Goal: Task Accomplishment & Management: Manage account settings

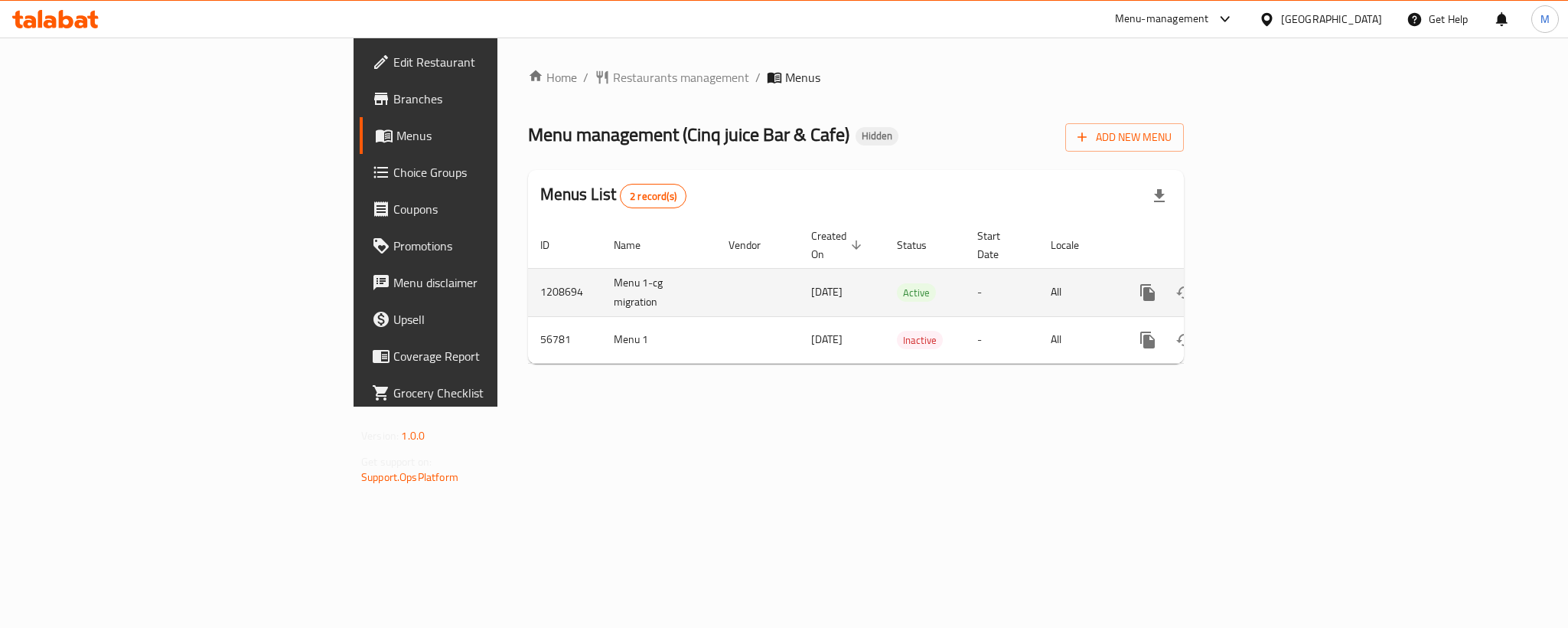
click at [1268, 285] on icon "enhanced table" at bounding box center [1258, 292] width 18 height 18
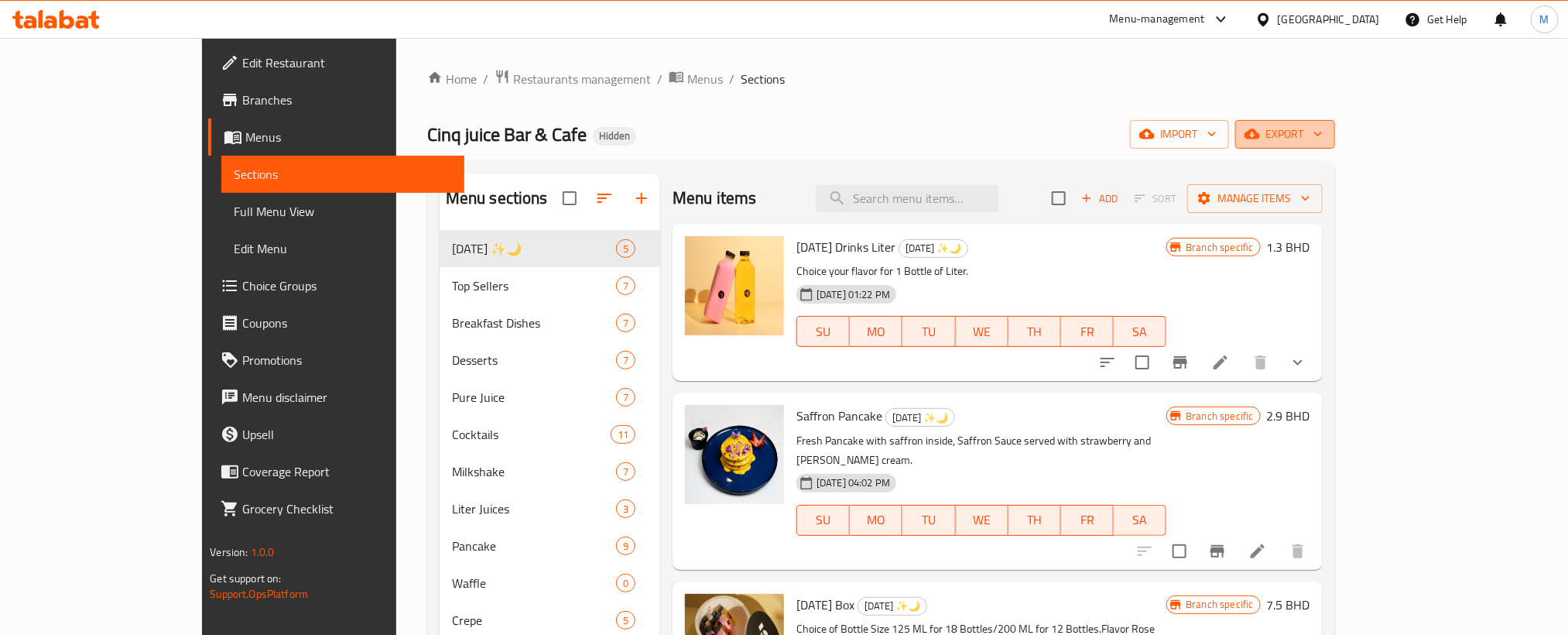
click at [1323, 139] on span "export" at bounding box center [1284, 134] width 75 height 19
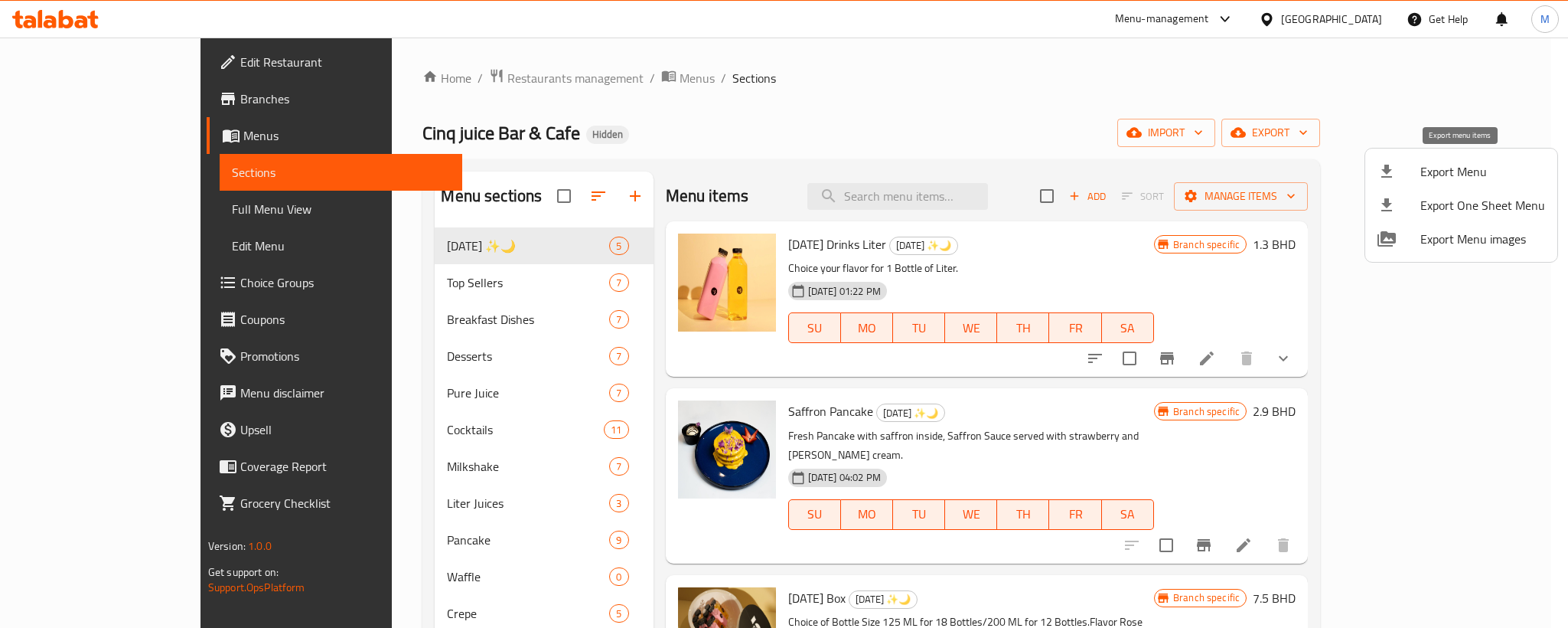
click at [1458, 163] on span "Export Menu" at bounding box center [1482, 171] width 125 height 18
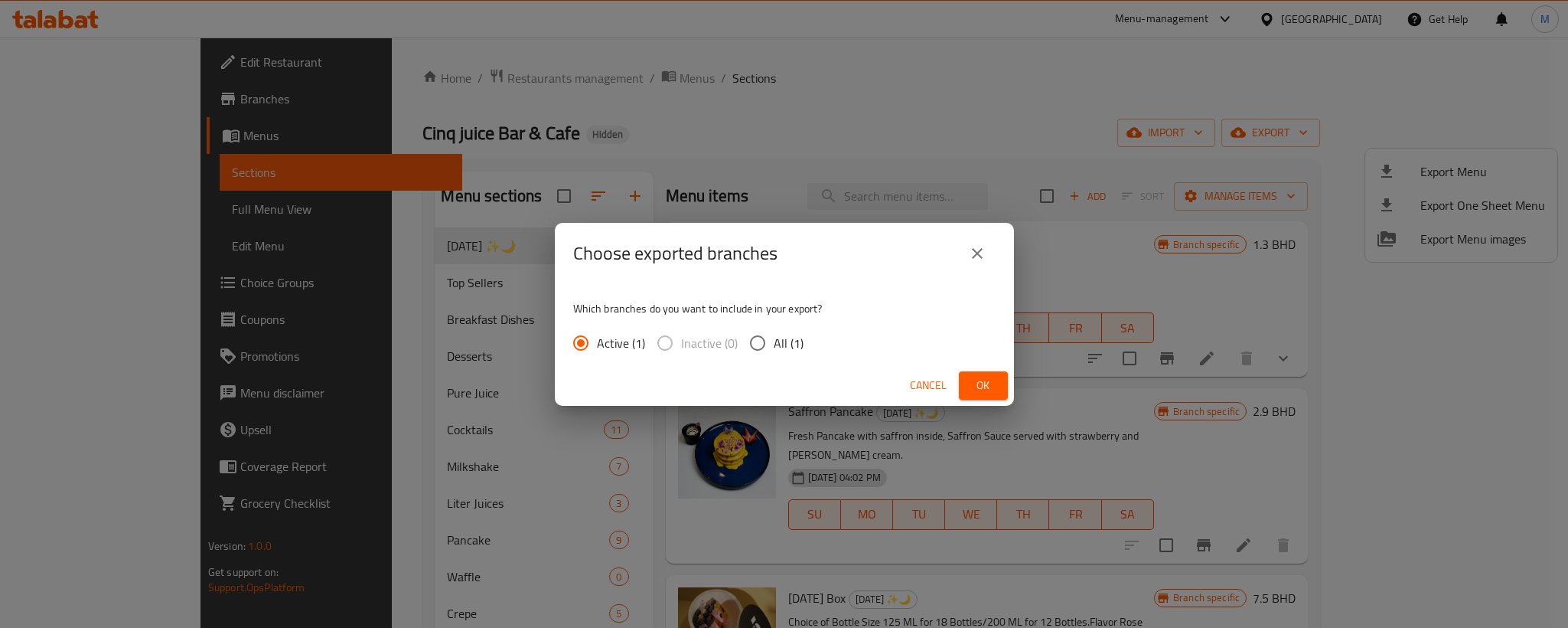
click at [981, 386] on span "Ok" at bounding box center [983, 386] width 25 height 19
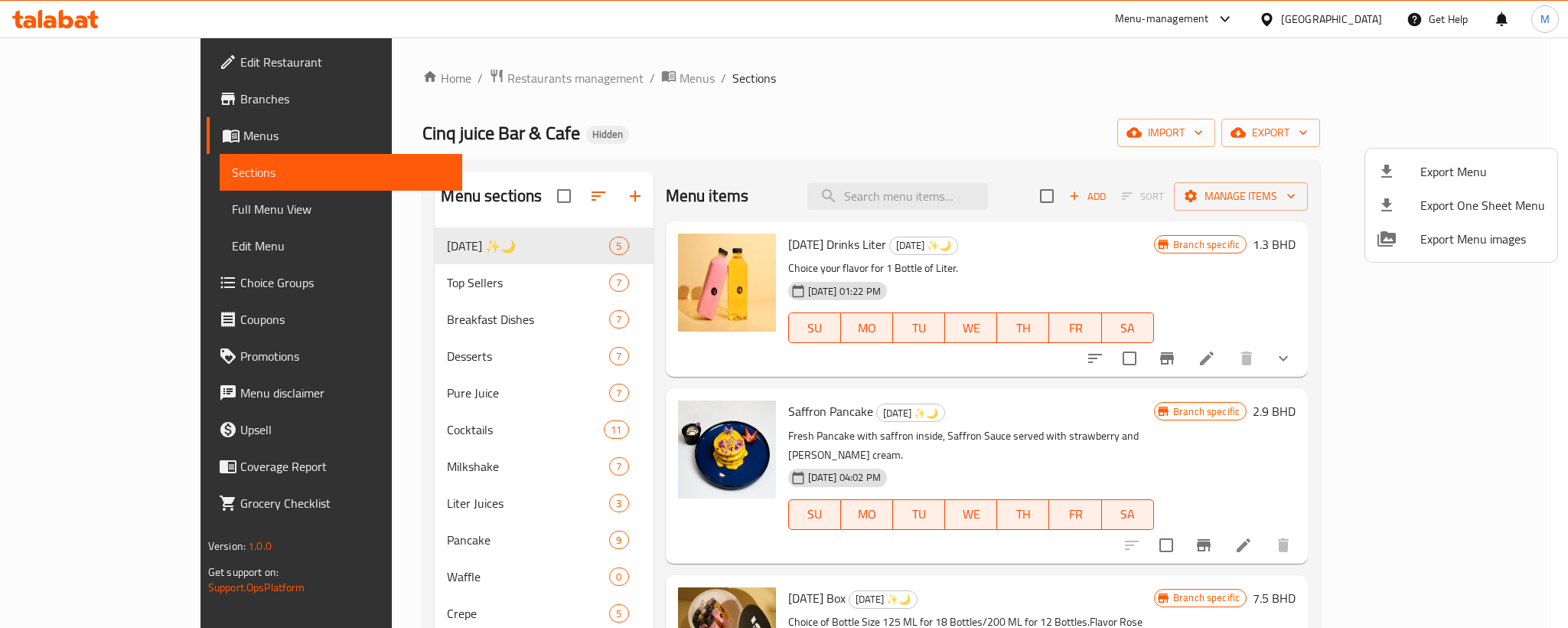
click at [976, 184] on div at bounding box center [784, 314] width 1568 height 628
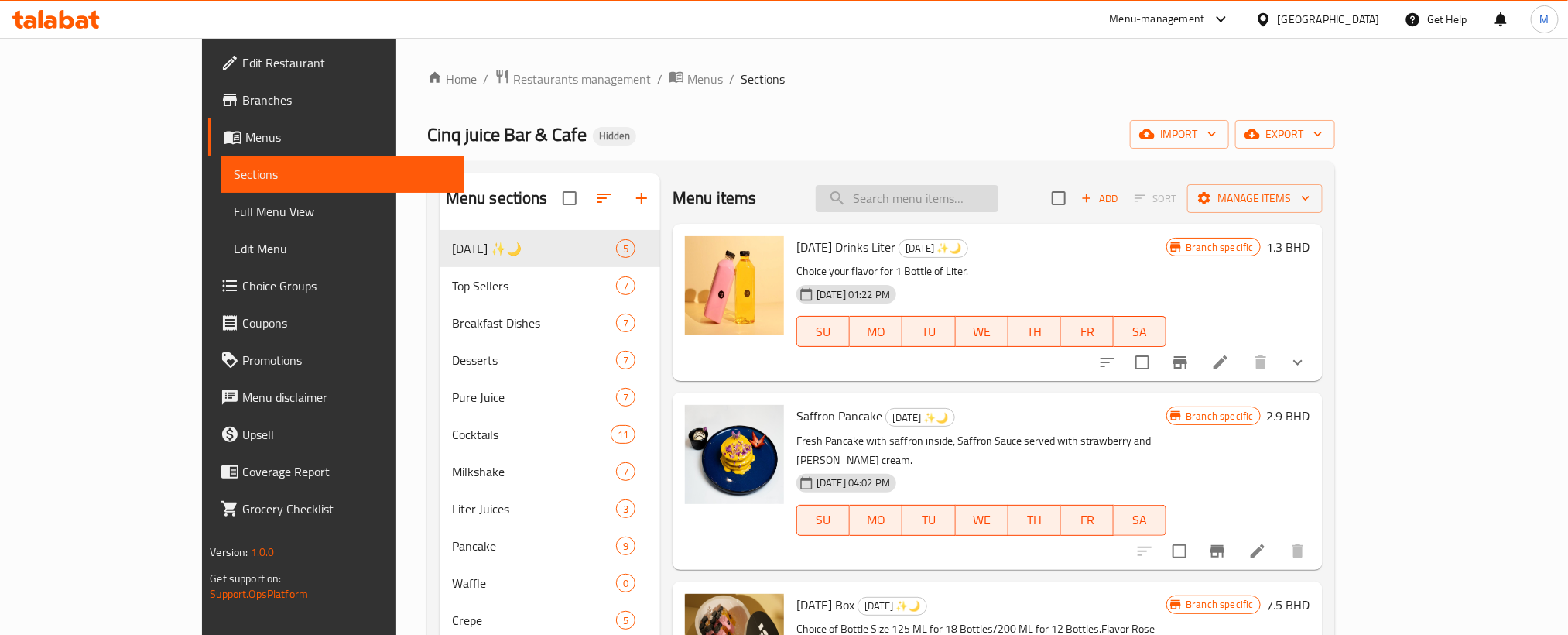
click at [990, 199] on input "search" at bounding box center [907, 199] width 182 height 27
paste input "Summer Bag"
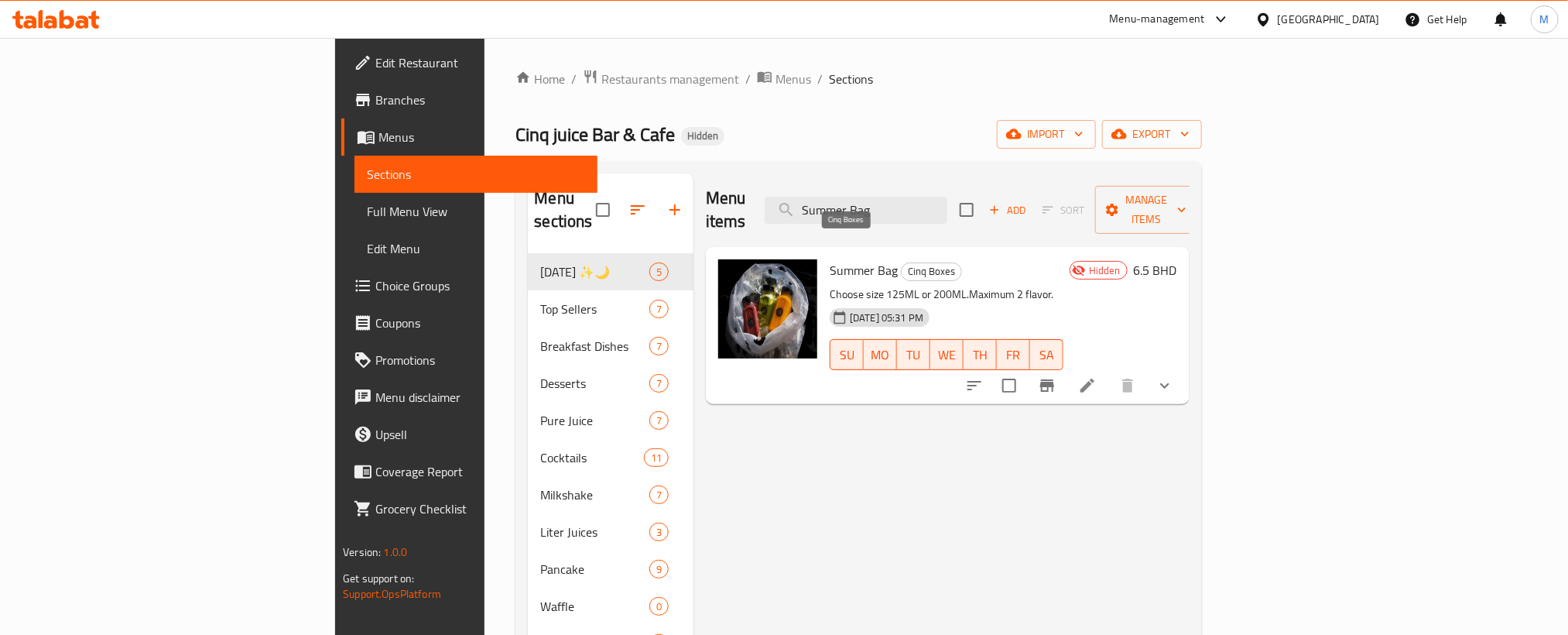
click at [902, 262] on span "Cinq Boxes" at bounding box center [931, 271] width 59 height 18
copy span "Cinq Boxes"
click at [1063, 260] on h6 "Summer Bag Cinq Boxes" at bounding box center [946, 270] width 234 height 22
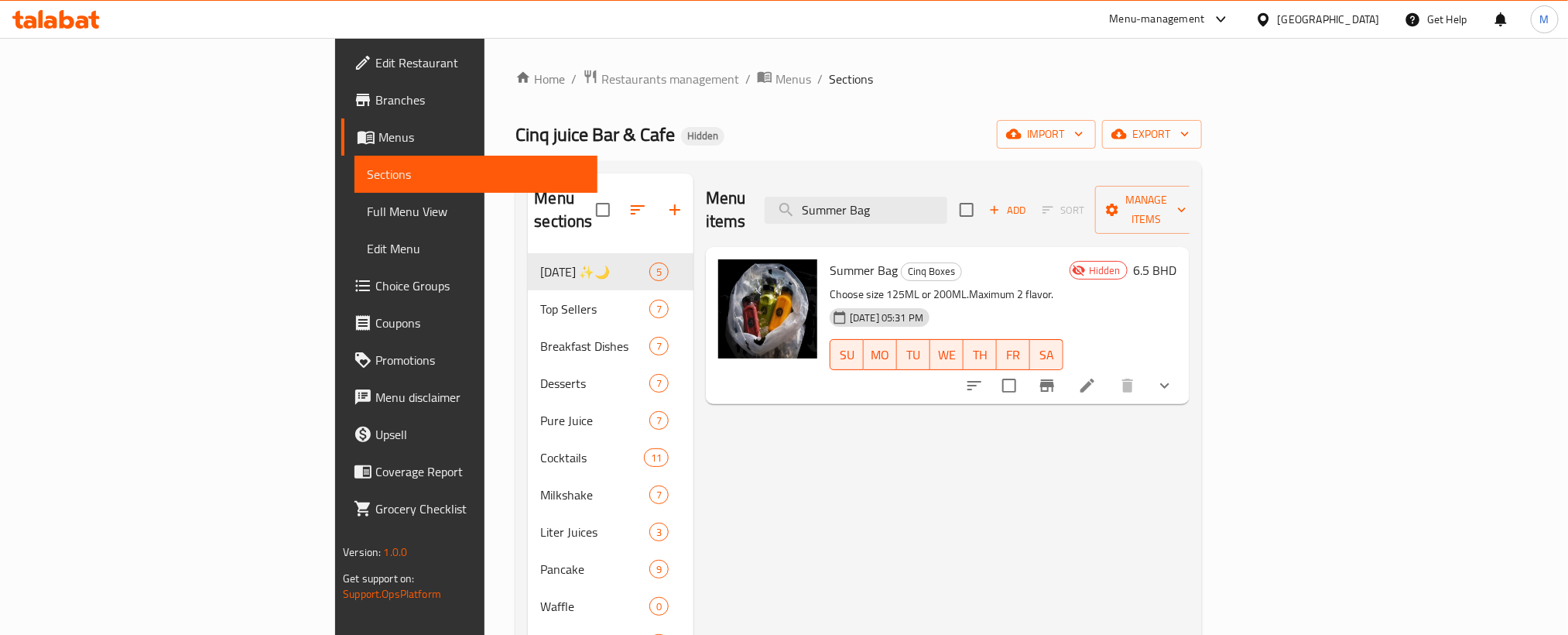
click at [1174, 376] on icon "show more" at bounding box center [1165, 385] width 18 height 18
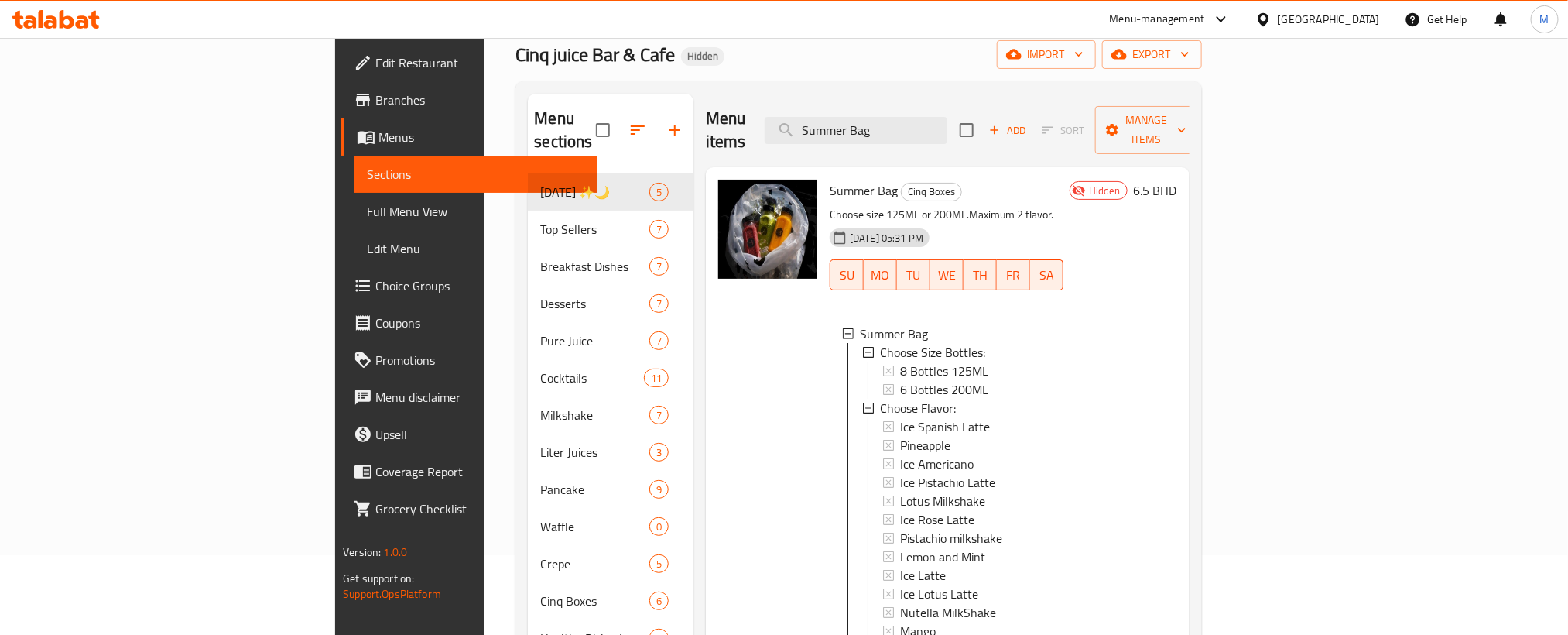
scroll to position [116, 0]
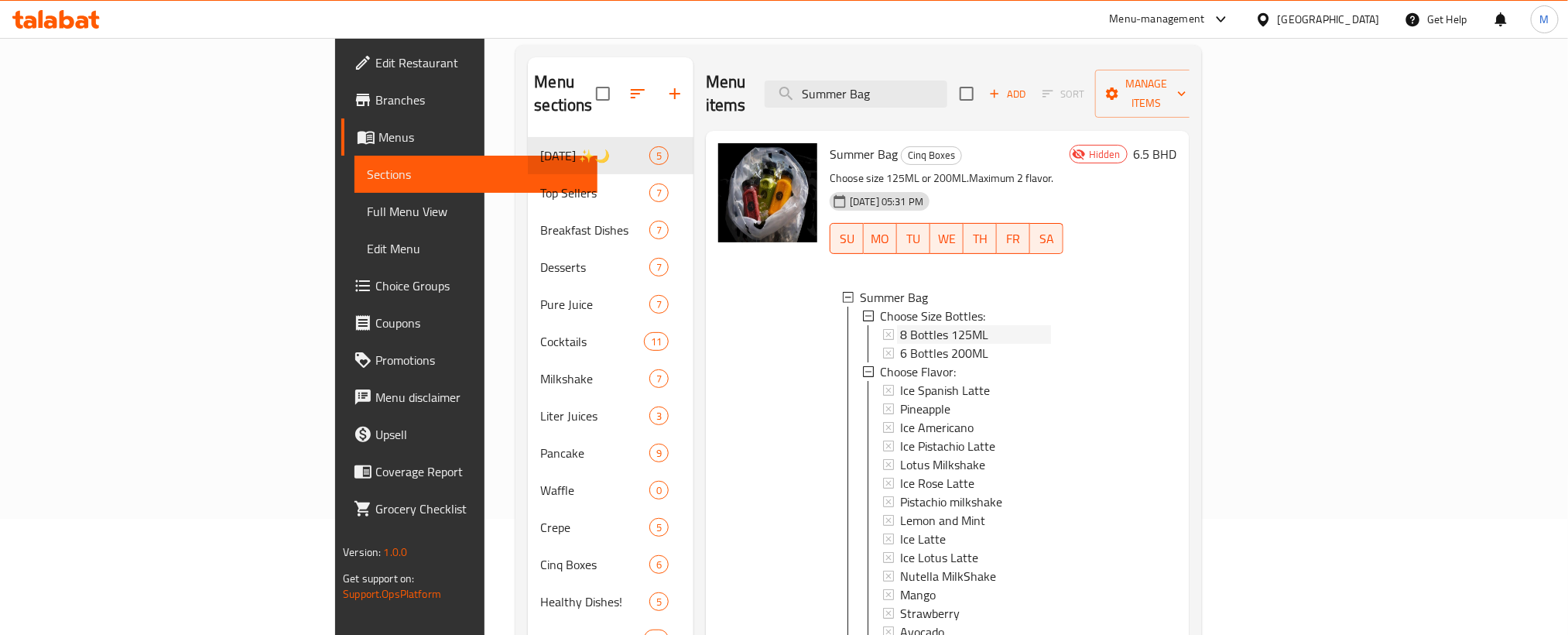
click at [900, 325] on span "8 Bottles 125ML" at bounding box center [944, 334] width 88 height 18
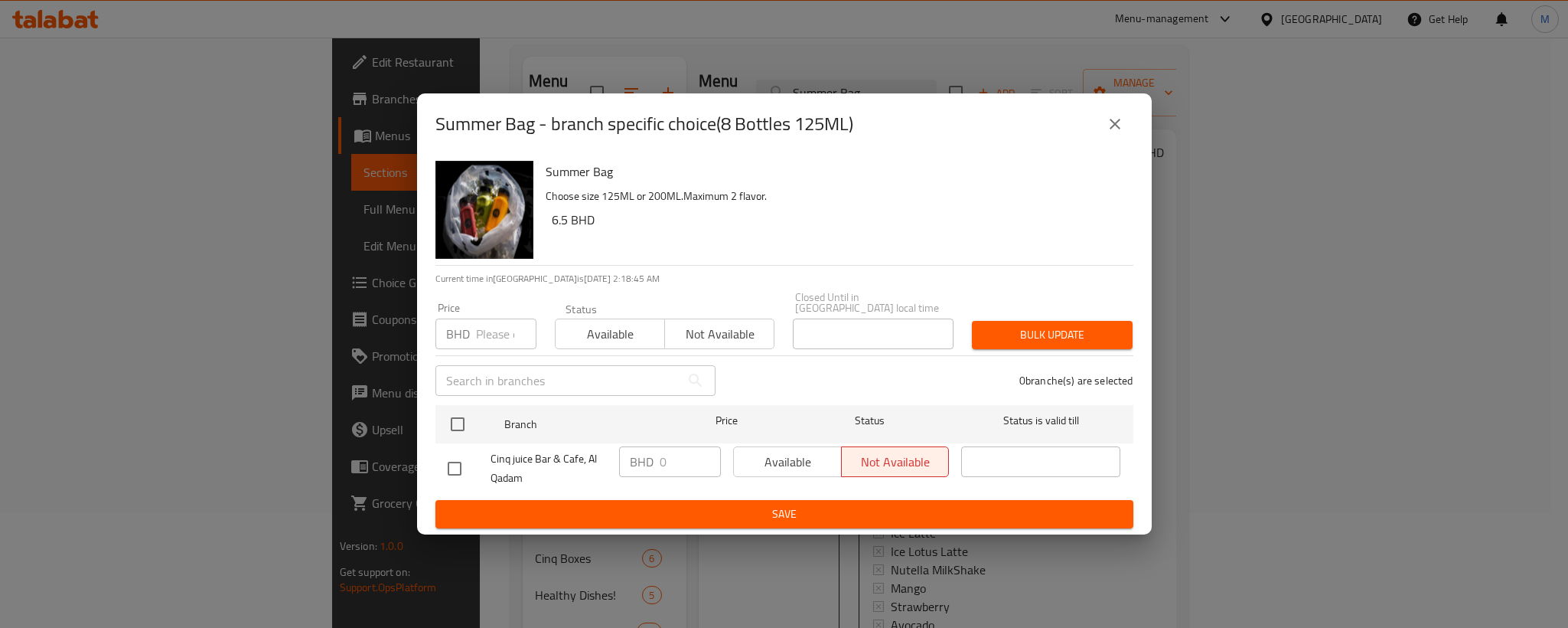
click at [1111, 130] on icon "close" at bounding box center [1115, 123] width 18 height 18
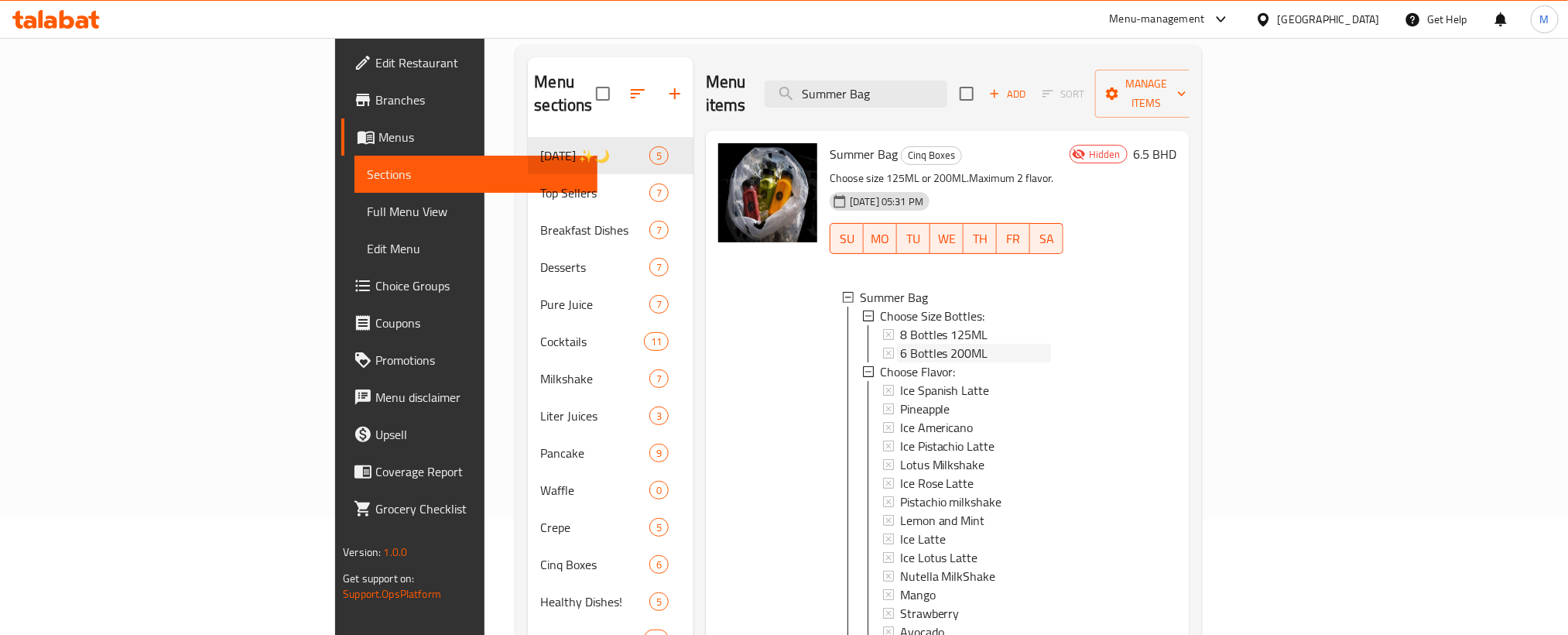
click at [900, 344] on span "6 Bottles 200ML" at bounding box center [944, 353] width 88 height 18
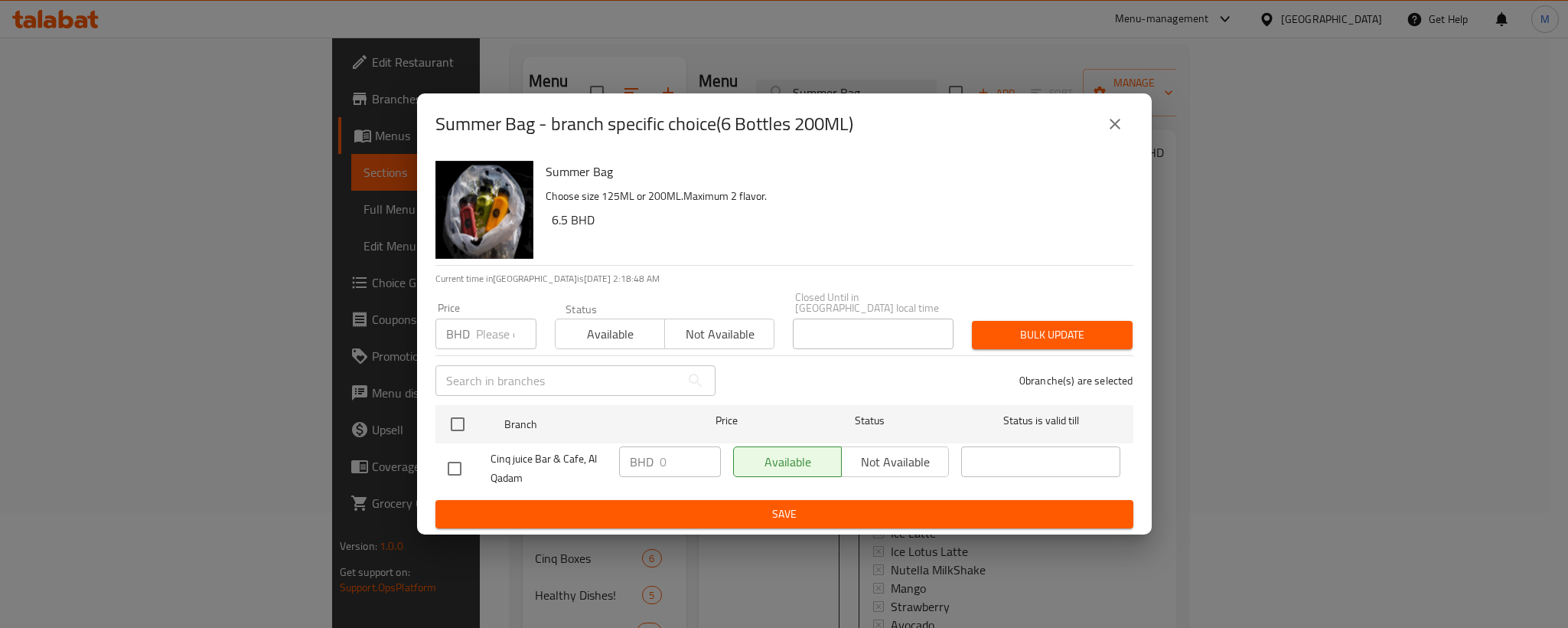
click at [1121, 131] on icon "close" at bounding box center [1115, 123] width 18 height 18
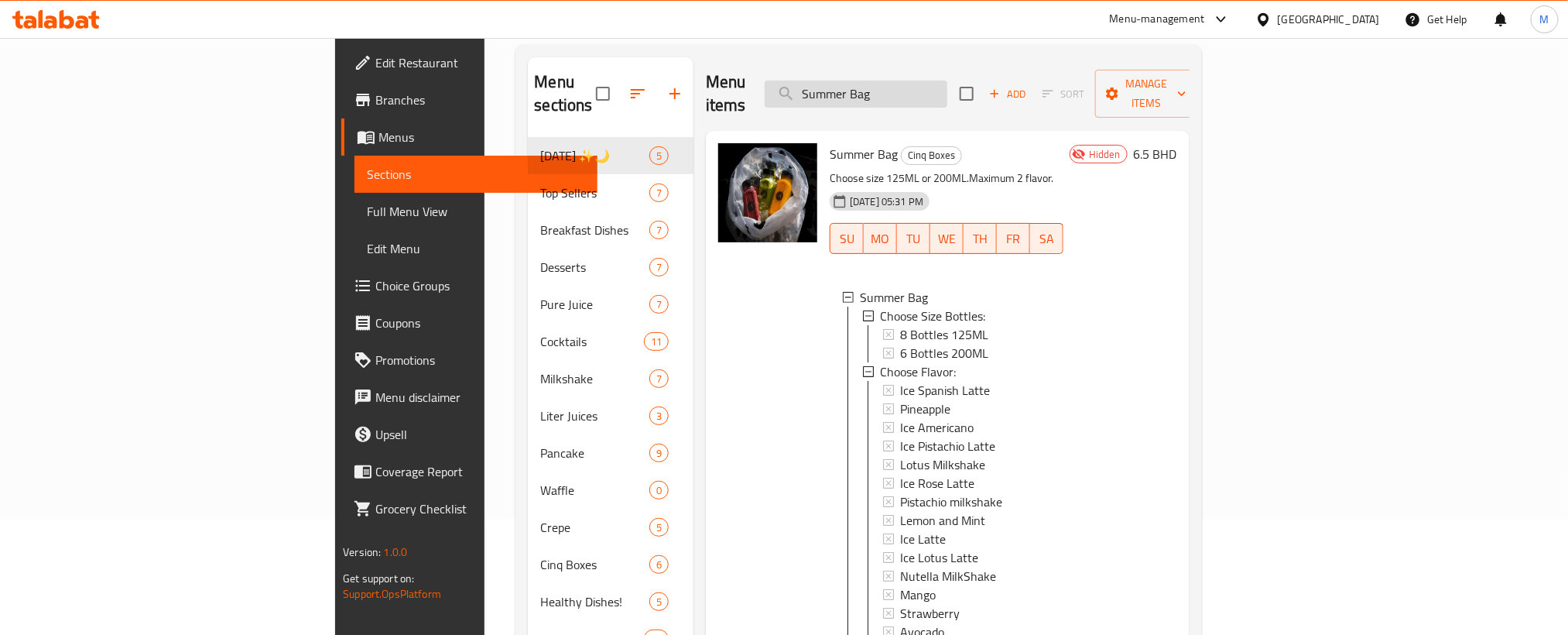
click at [948, 80] on input "Summer Bag" at bounding box center [855, 94] width 182 height 27
paste input "Cinq Juice Box"
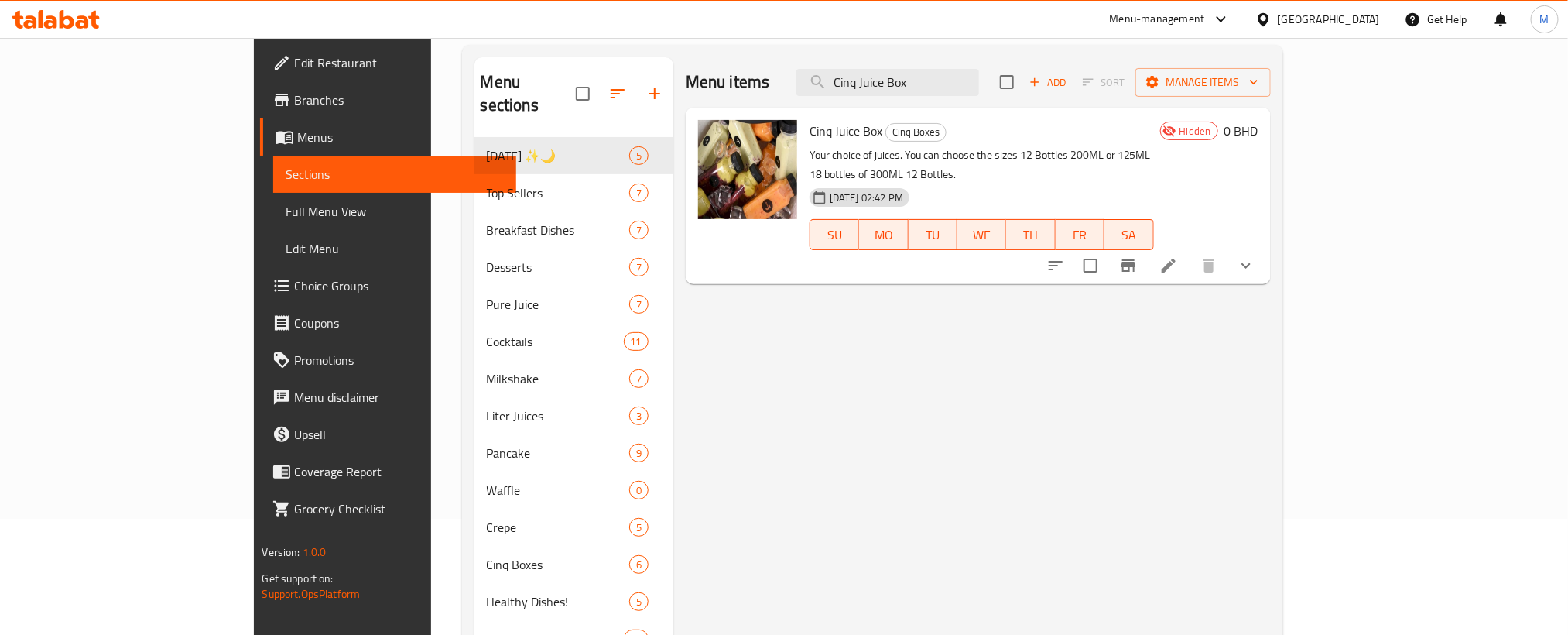
click at [1255, 256] on icon "show more" at bounding box center [1246, 265] width 18 height 18
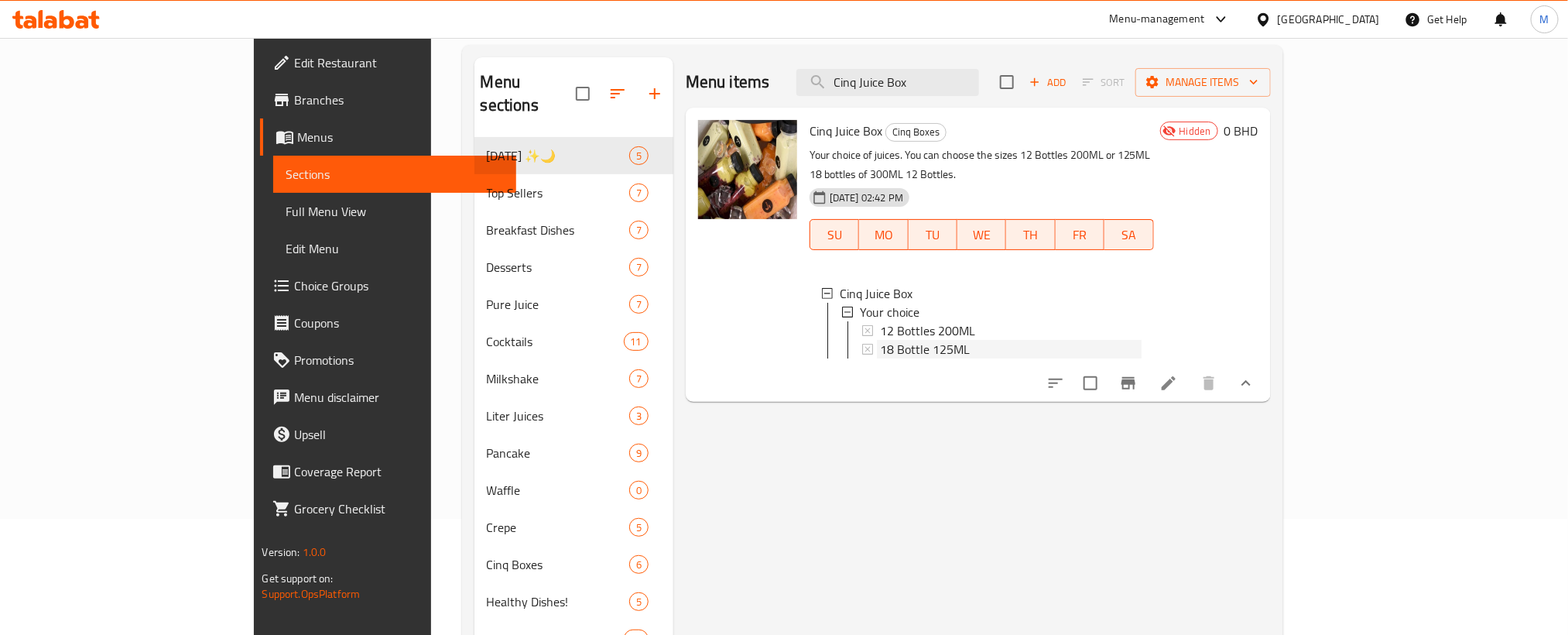
click at [927, 340] on div "18 Bottle 125ML" at bounding box center [1010, 349] width 261 height 18
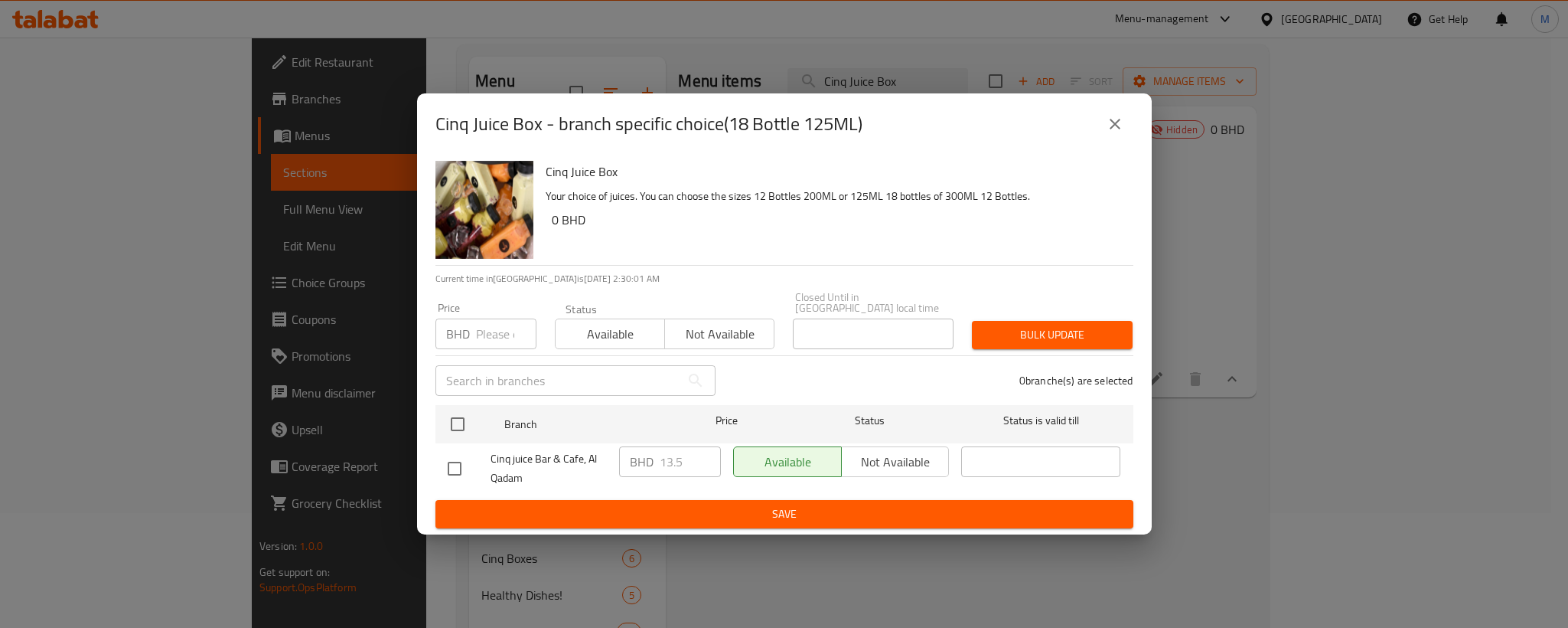
click at [1109, 122] on icon "close" at bounding box center [1115, 123] width 18 height 18
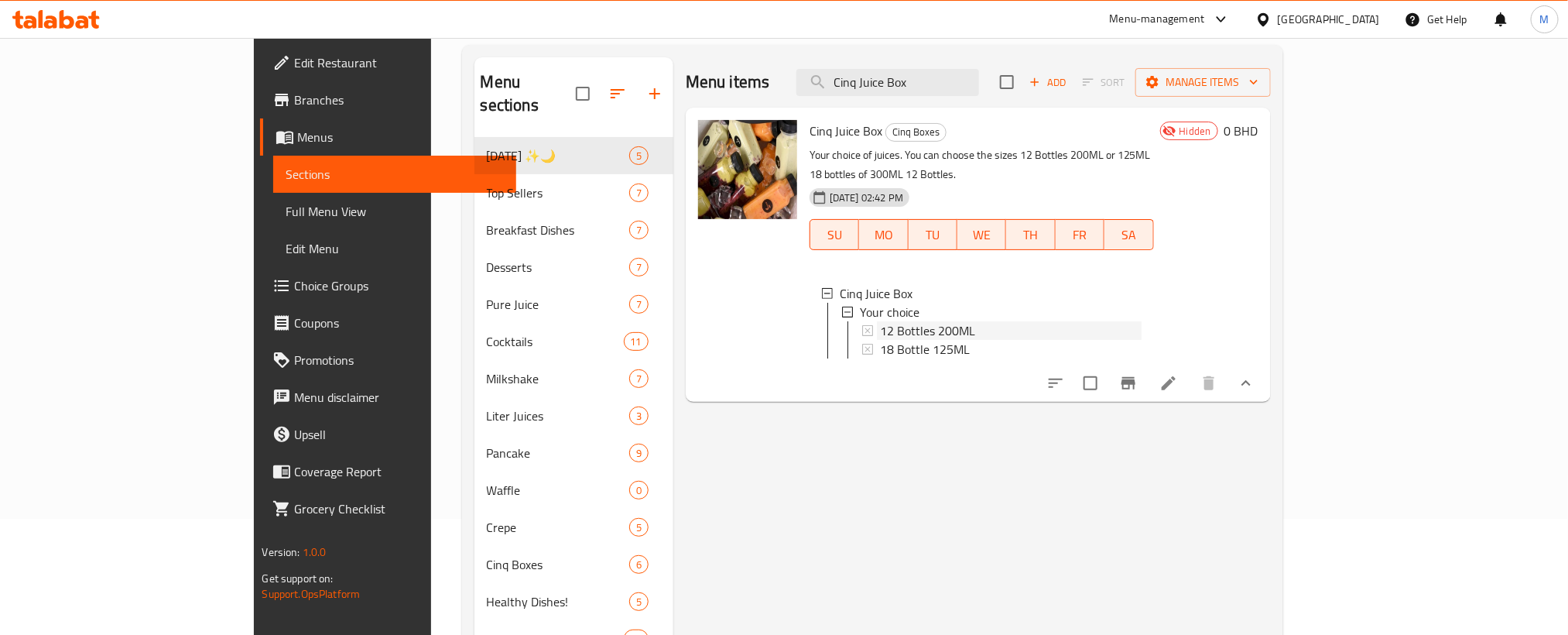
click at [923, 322] on div "12 Bottles 200ML" at bounding box center [1010, 330] width 261 height 18
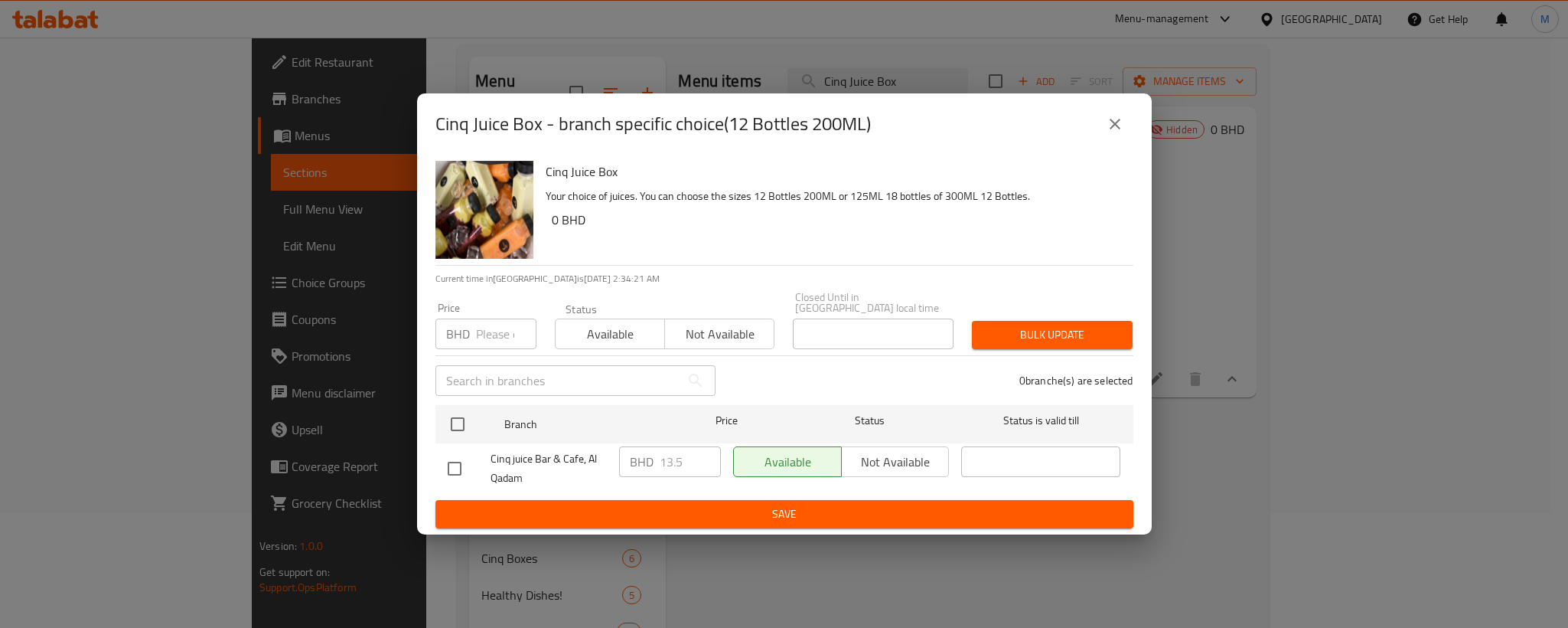
click at [1109, 131] on icon "close" at bounding box center [1115, 123] width 18 height 18
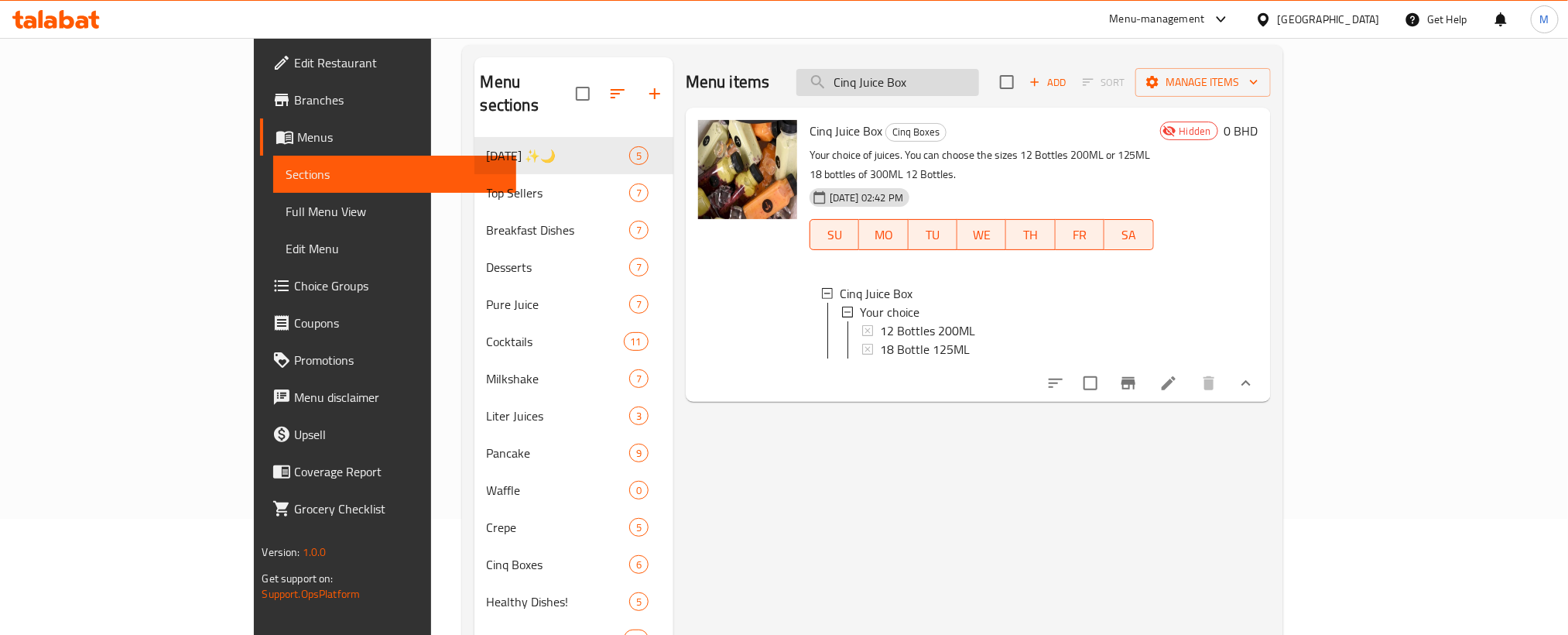
click at [938, 84] on input "Cinq Juice Box" at bounding box center [887, 83] width 182 height 27
paste input "Summer Bag"
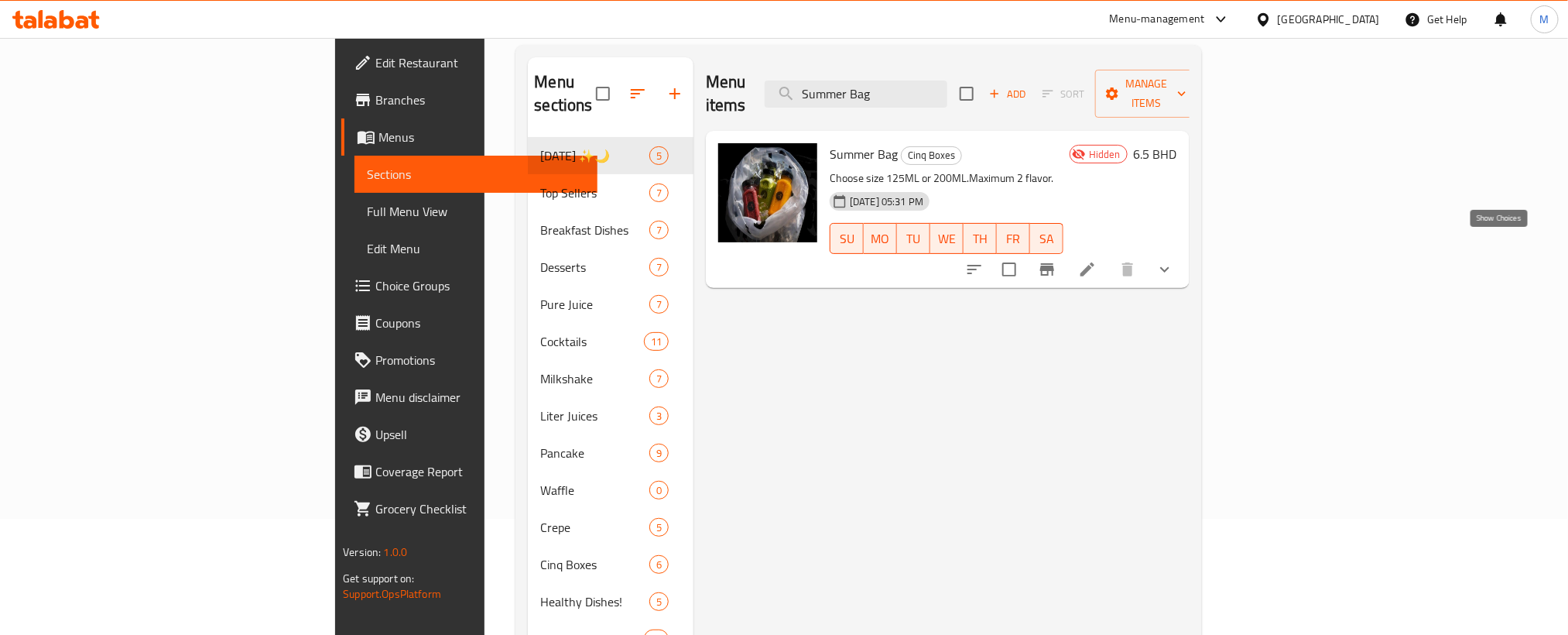
type input "Summer Bag"
click at [1174, 260] on icon "show more" at bounding box center [1165, 269] width 18 height 18
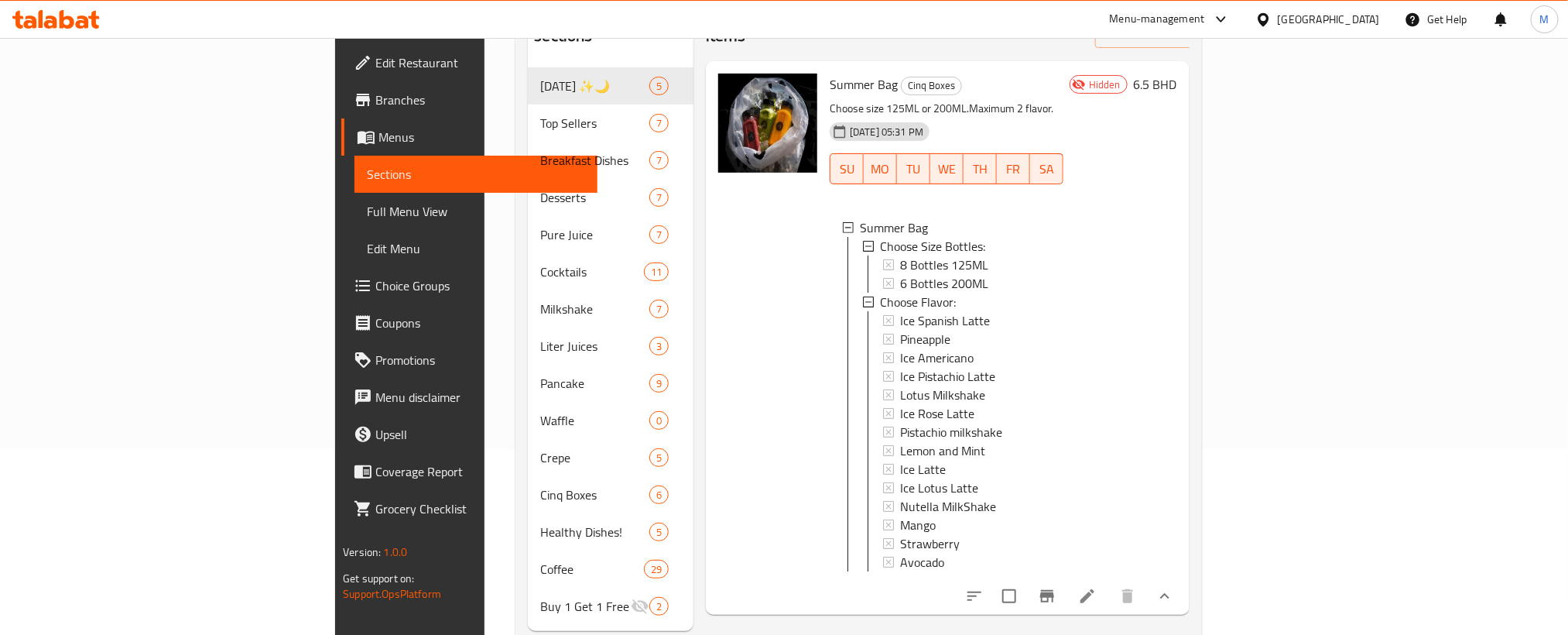
scroll to position [217, 0]
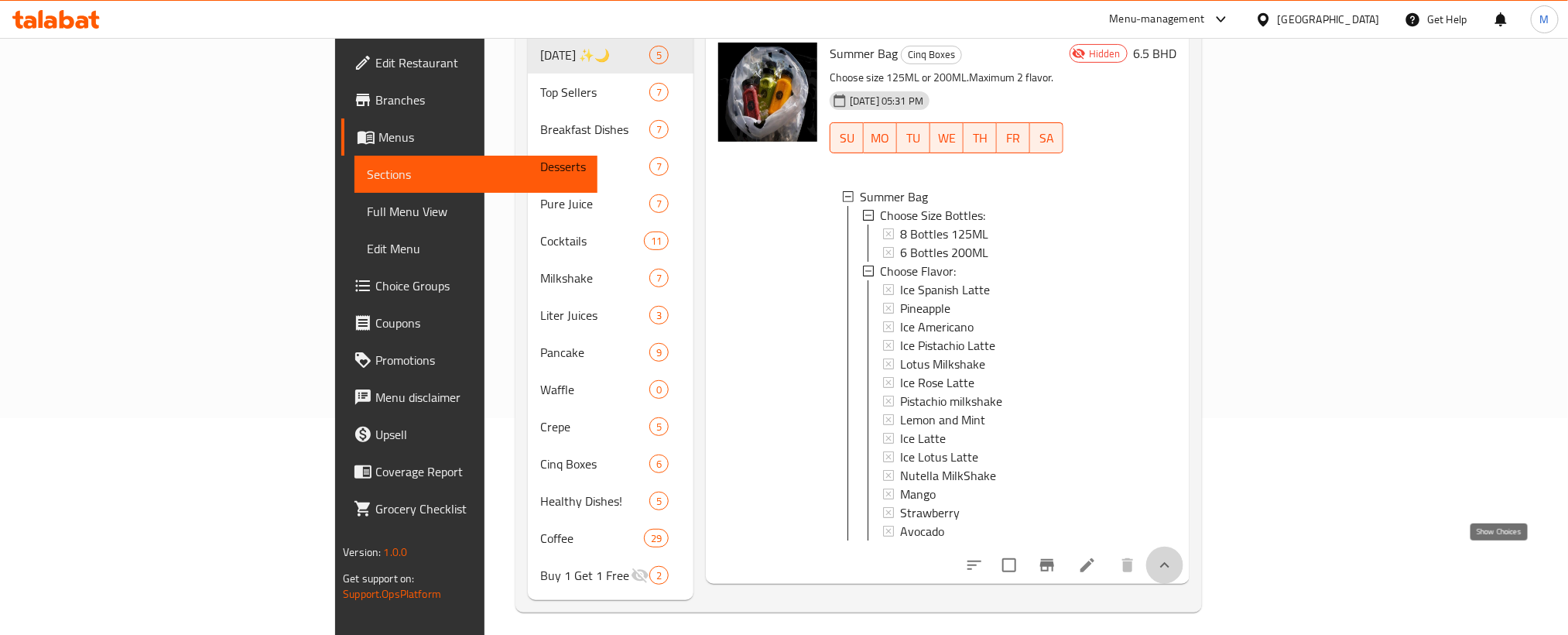
click at [1174, 564] on icon "show more" at bounding box center [1165, 564] width 18 height 18
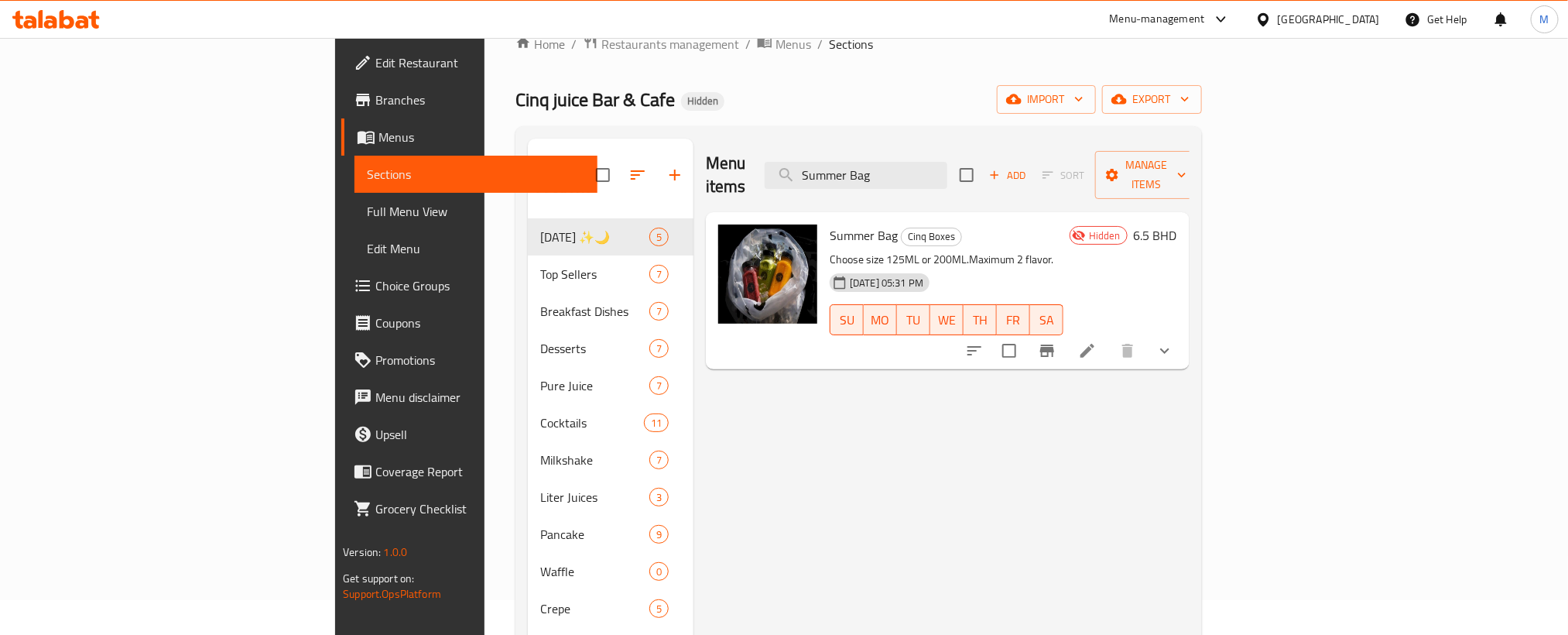
scroll to position [0, 0]
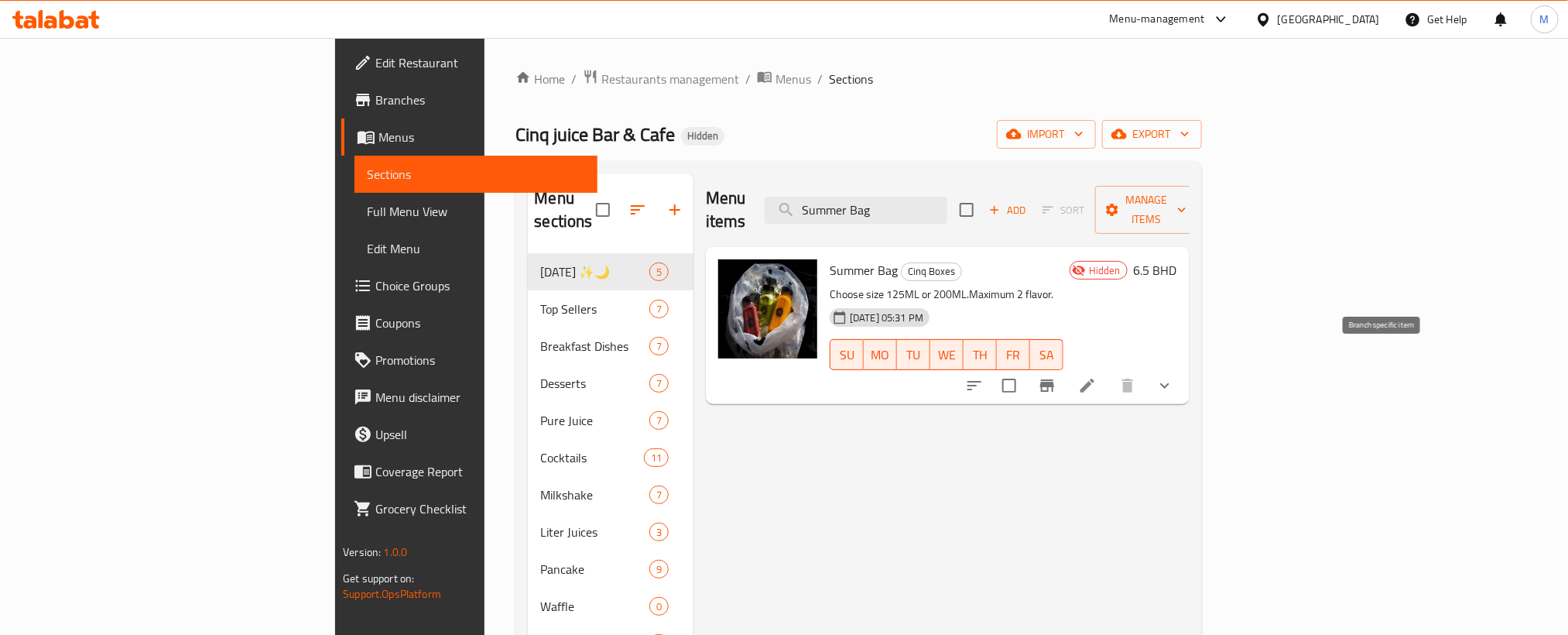
click at [1054, 379] on icon "Branch-specific-item" at bounding box center [1046, 385] width 14 height 12
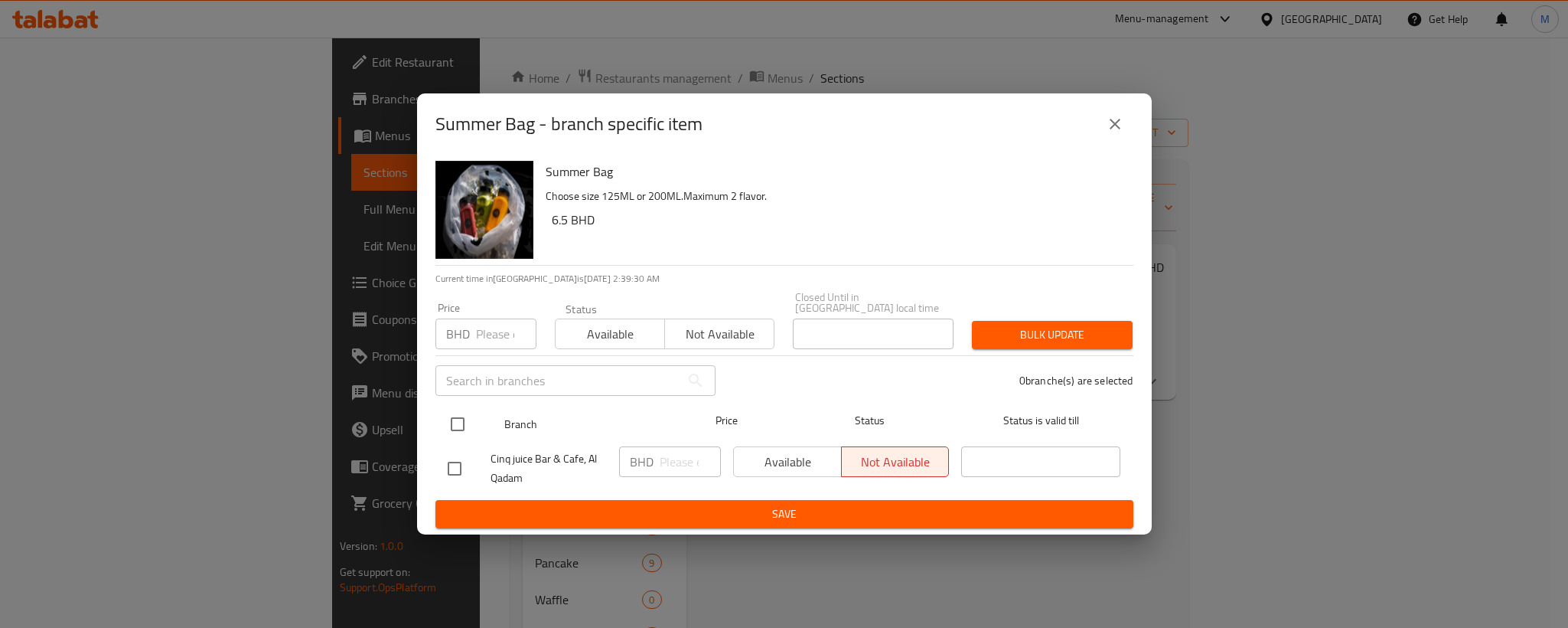
click at [460, 421] on input "checkbox" at bounding box center [458, 424] width 32 height 32
checkbox input "true"
click at [485, 341] on input "number" at bounding box center [506, 334] width 60 height 31
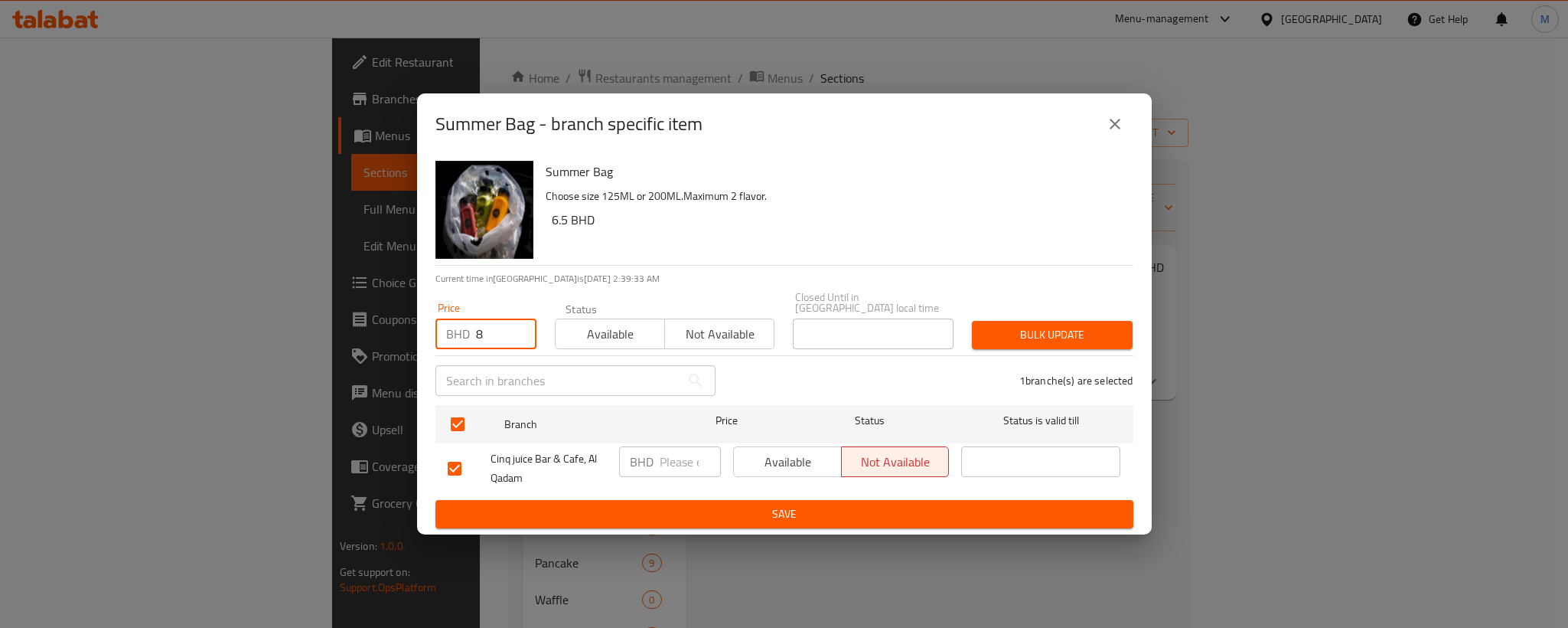
type input "8"
click at [920, 214] on div "Summer Bag Choose size 125ML or 200ML.Maximum 2 flavor. 6.5 BHD" at bounding box center [834, 210] width 588 height 110
click at [1033, 326] on span "Bulk update" at bounding box center [1051, 335] width 136 height 19
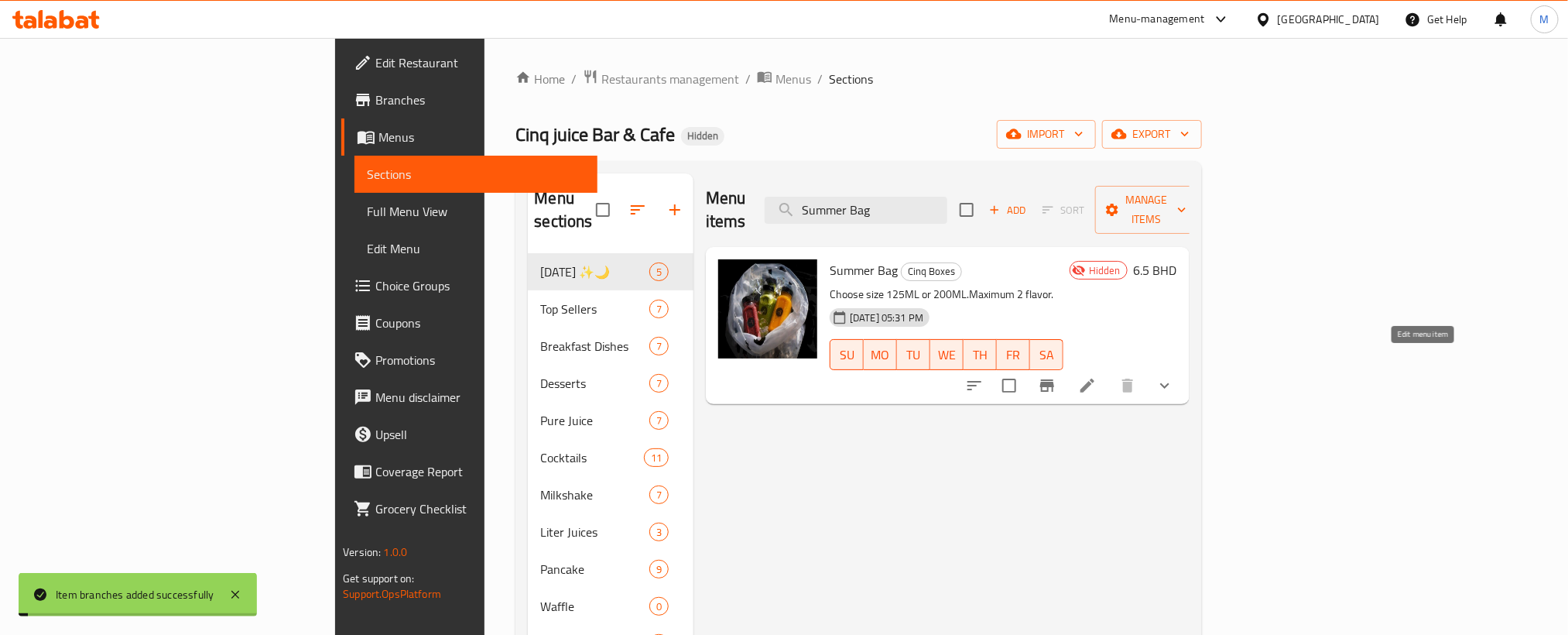
click at [1097, 376] on icon at bounding box center [1087, 385] width 18 height 18
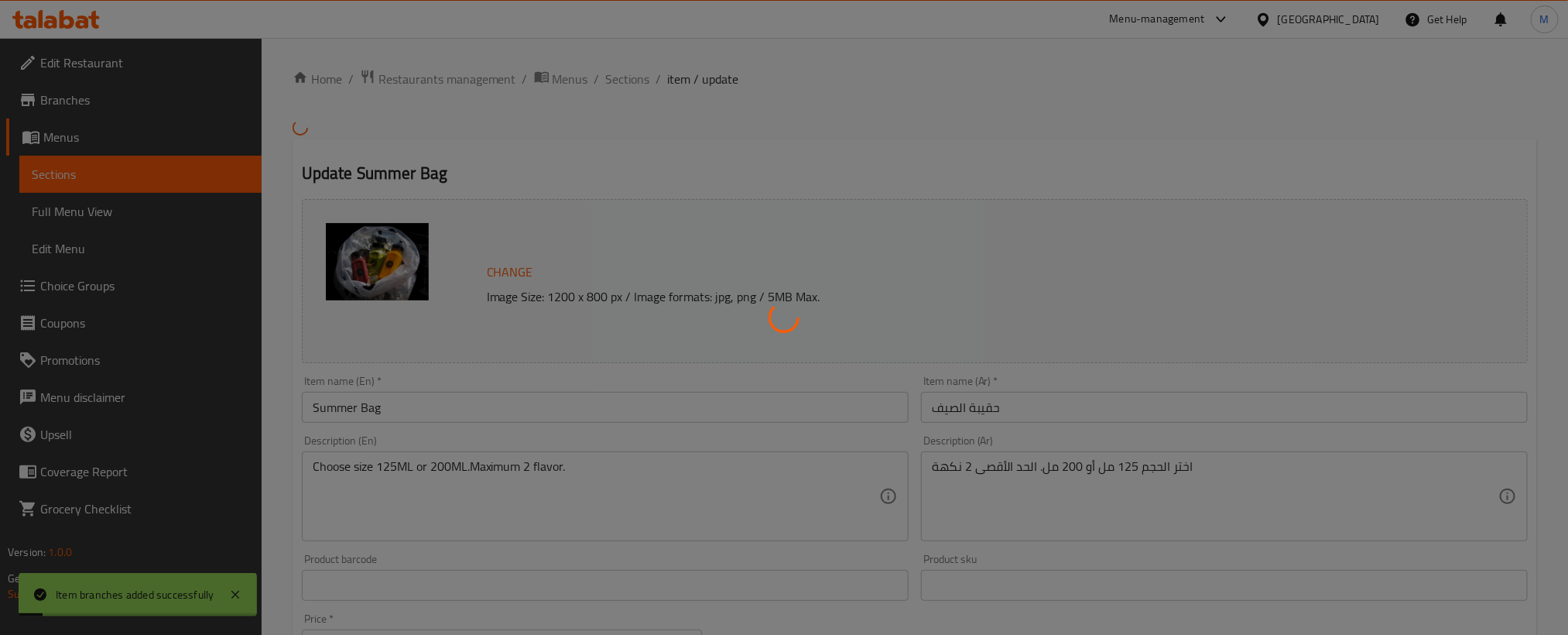
type input "اختر حجم الزجاجات:"
type input "1"
type input "[PERSON_NAME]:"
type input "1"
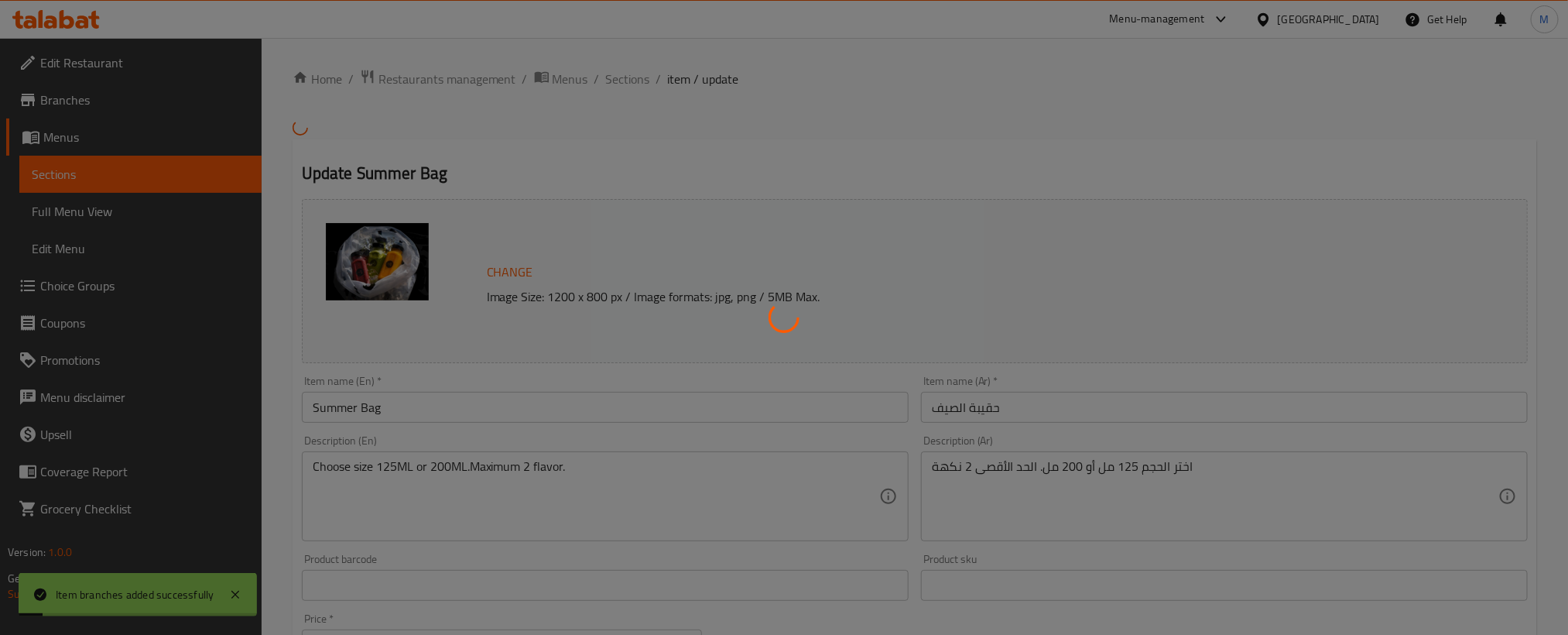
type input "2"
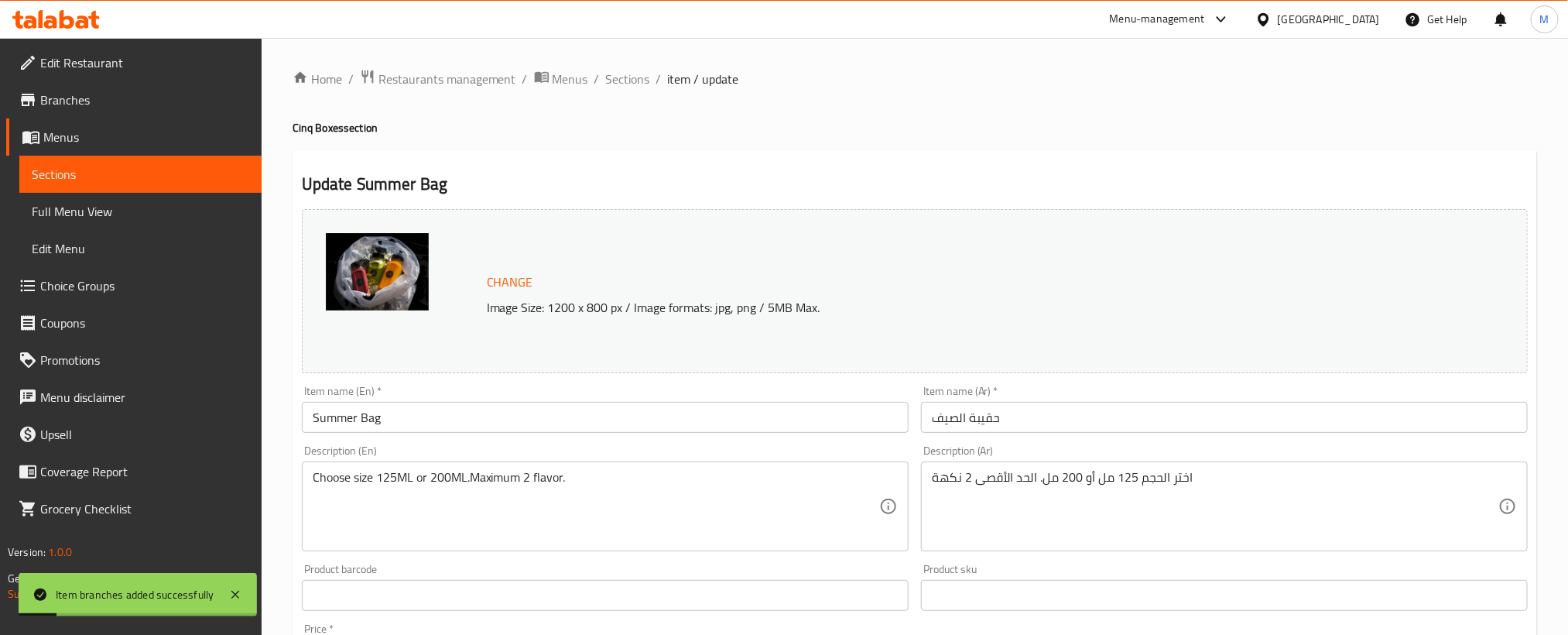
scroll to position [572, 0]
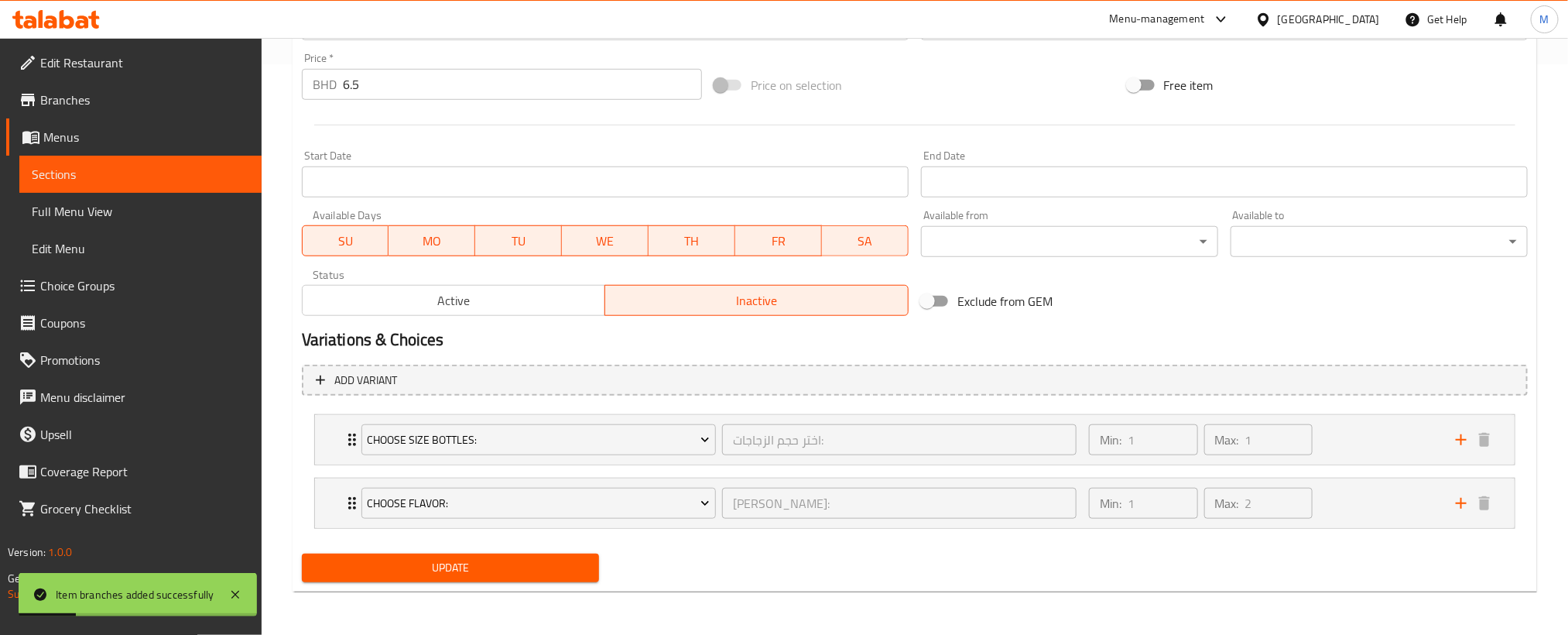
click at [543, 275] on div "Active Inactive" at bounding box center [605, 293] width 607 height 47
click at [534, 297] on span "Active" at bounding box center [454, 301] width 291 height 23
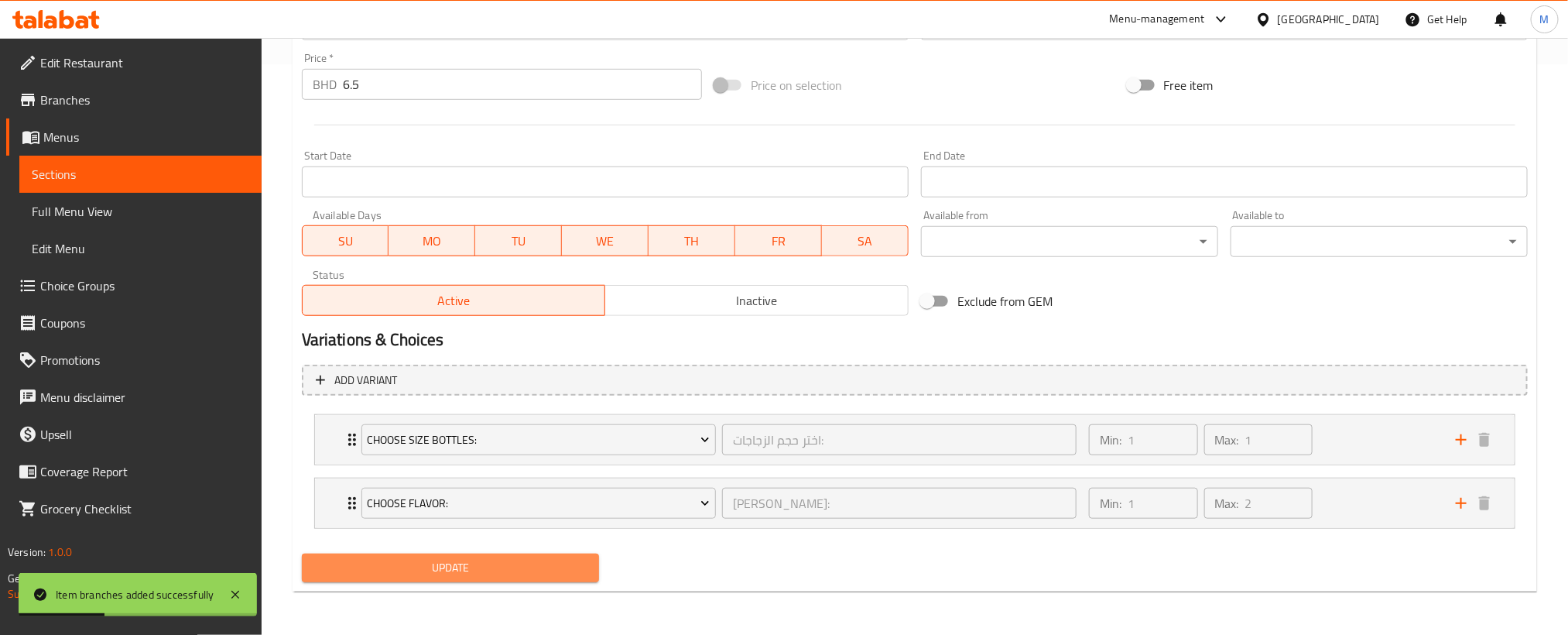
click at [523, 576] on span "Update" at bounding box center [450, 567] width 272 height 19
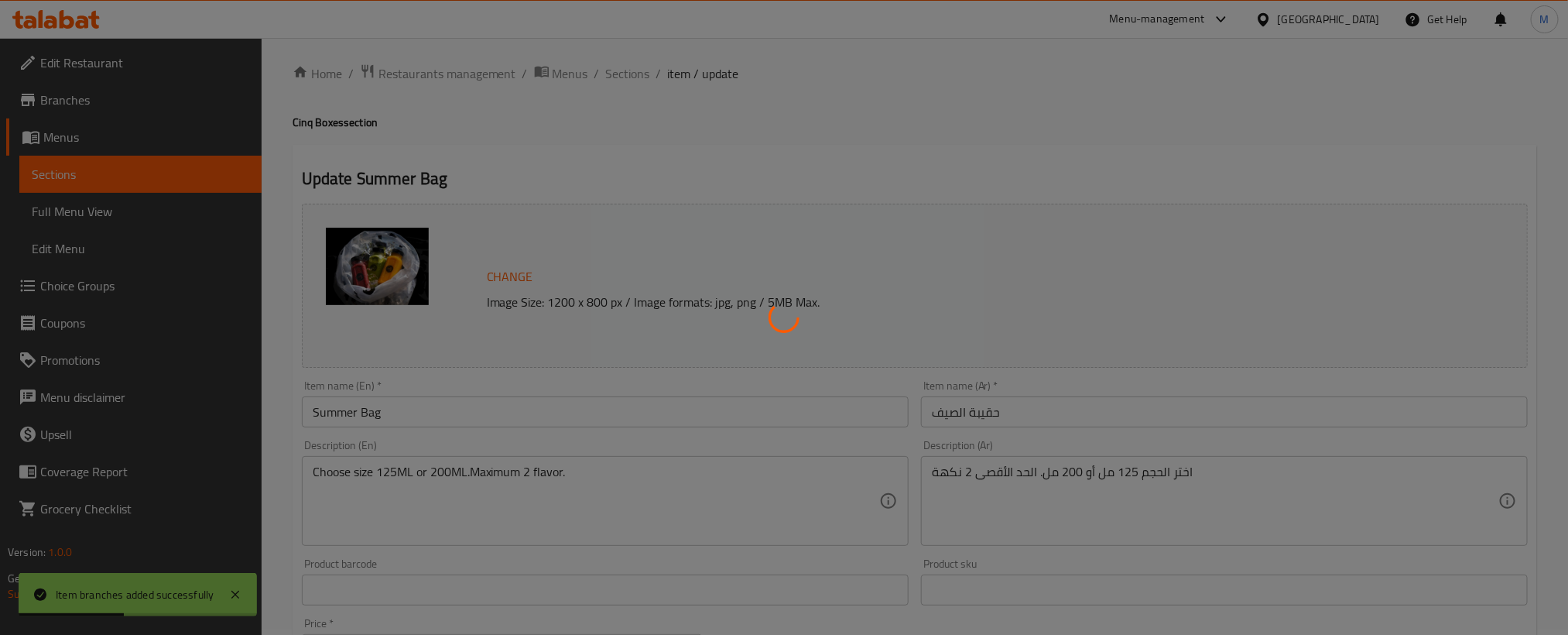
scroll to position [0, 0]
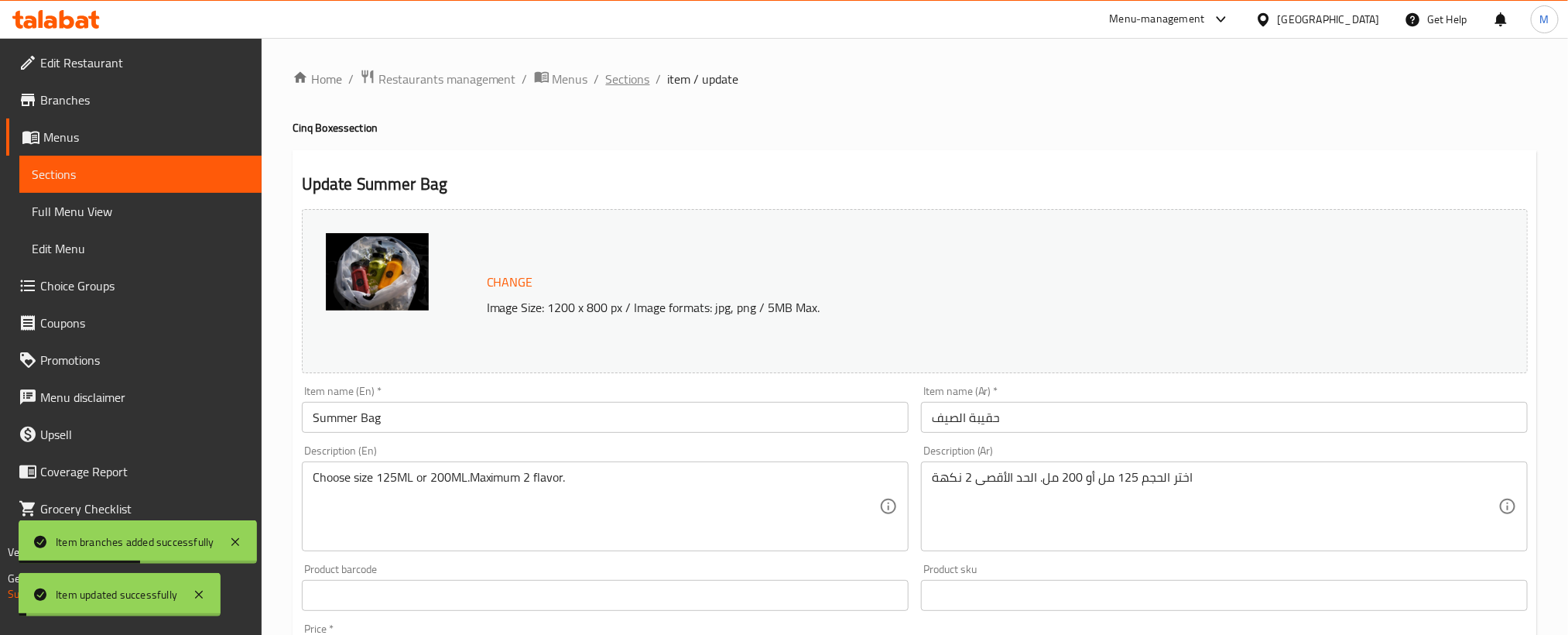
click at [620, 79] on span "Sections" at bounding box center [628, 79] width 44 height 18
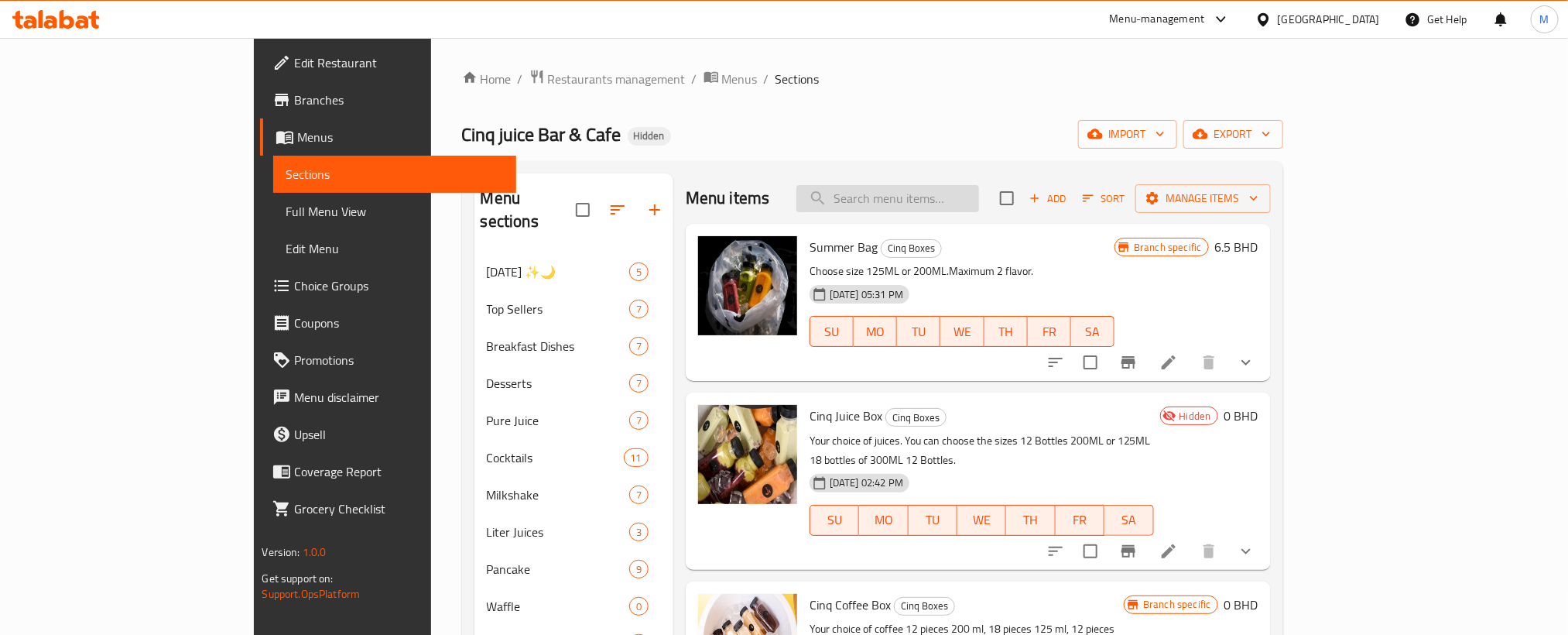
click at [979, 203] on input "search" at bounding box center [887, 199] width 182 height 27
paste input "Cinq Juice Box"
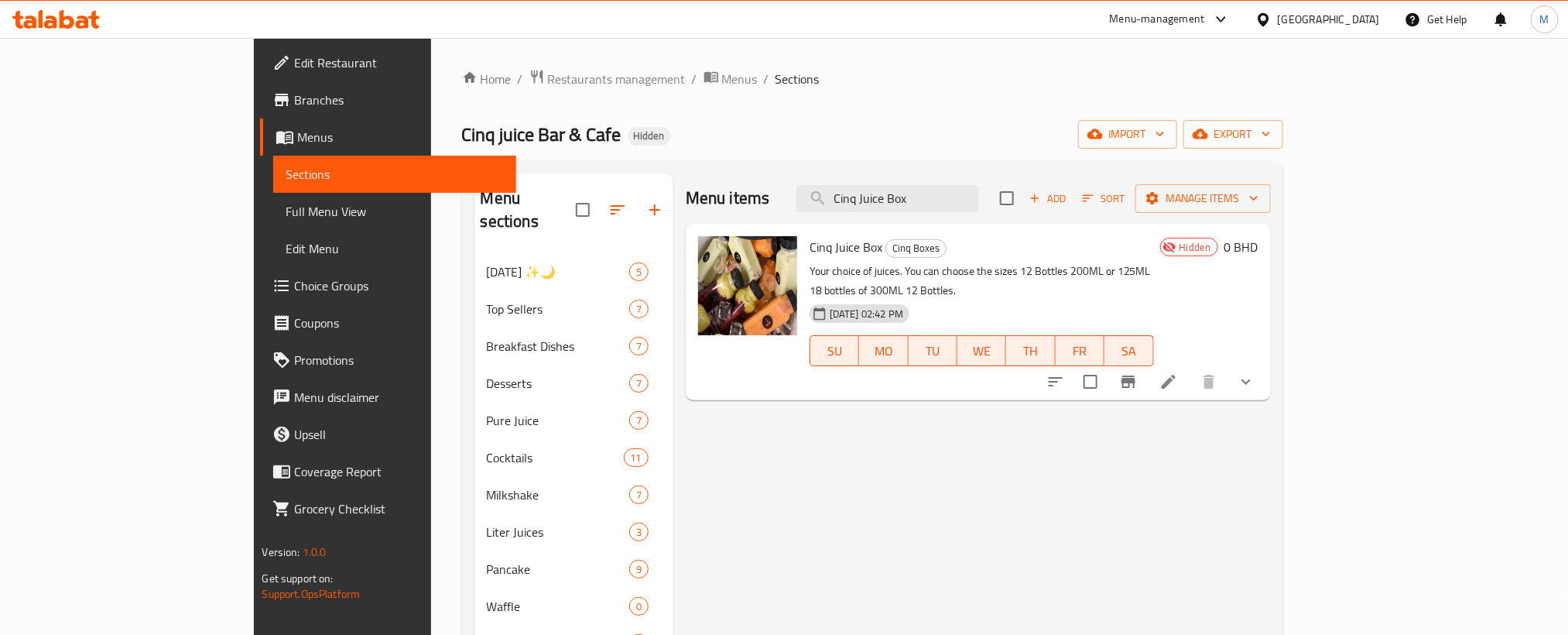
type input "Cinq Juice Box"
click at [1265, 367] on button "show more" at bounding box center [1246, 382] width 37 height 37
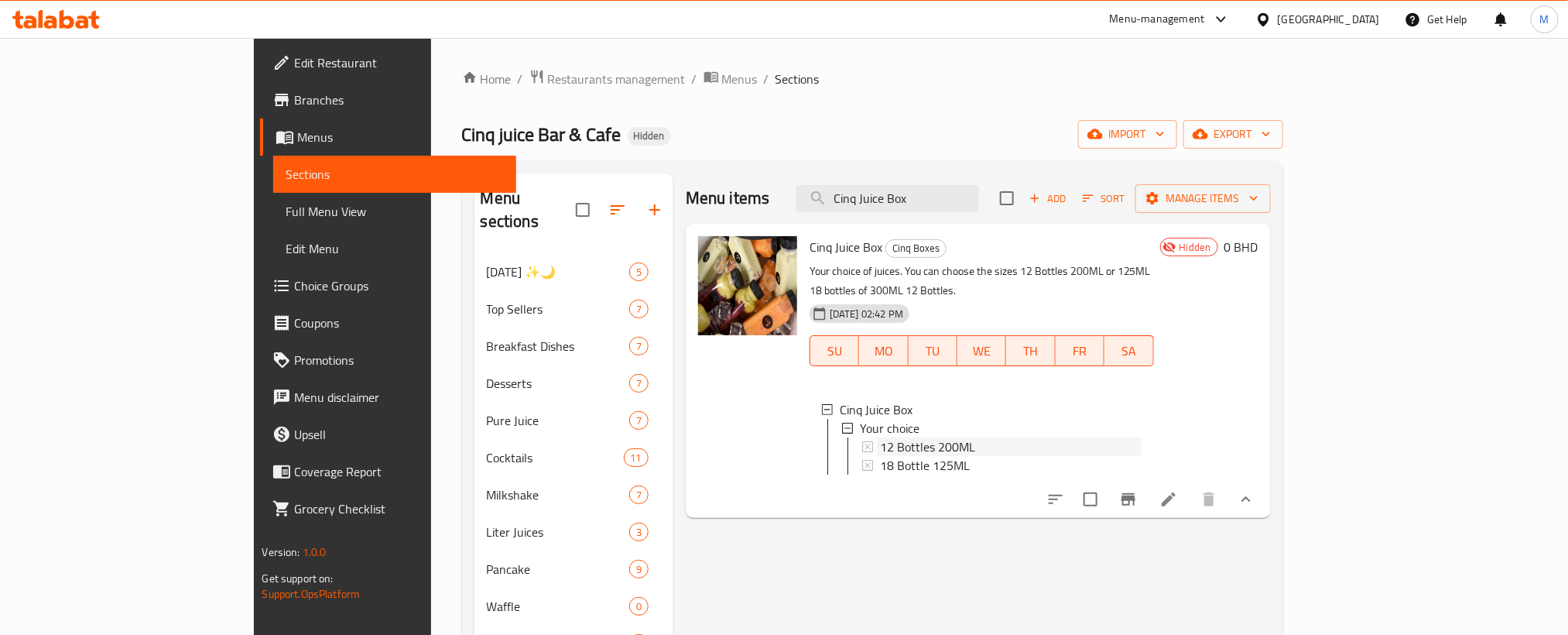
click at [918, 437] on div "12 Bottles 200ML" at bounding box center [1010, 446] width 261 height 18
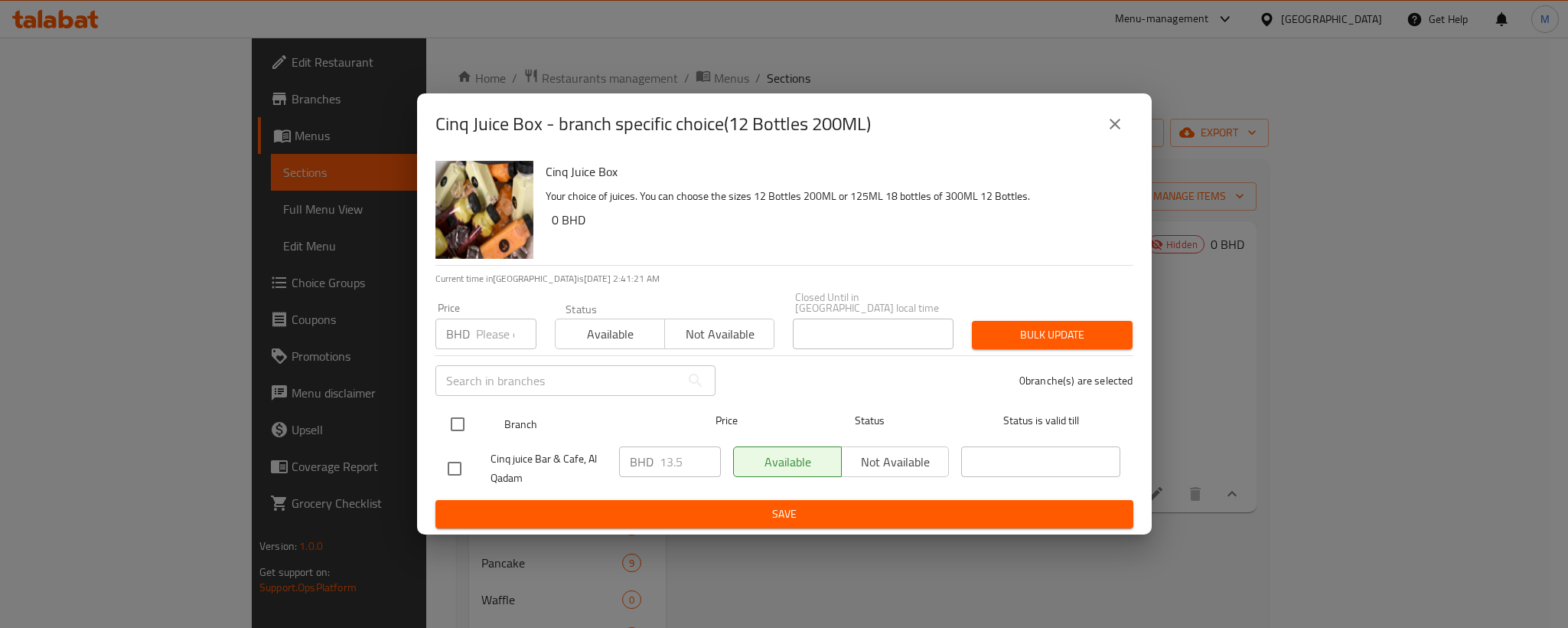
click at [459, 421] on input "checkbox" at bounding box center [458, 424] width 32 height 32
checkbox input "true"
click at [491, 342] on input "number" at bounding box center [506, 334] width 60 height 31
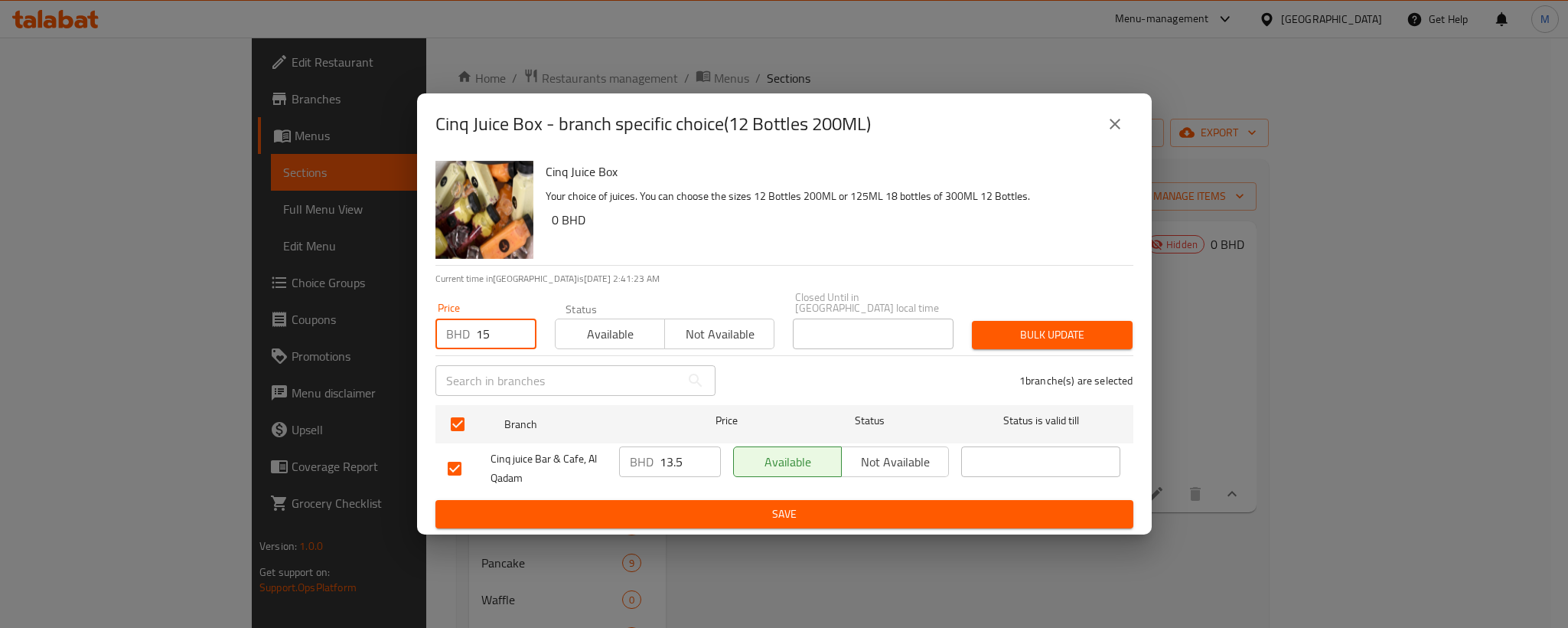
type input "15"
click at [1052, 325] on span "Bulk update" at bounding box center [1051, 335] width 136 height 19
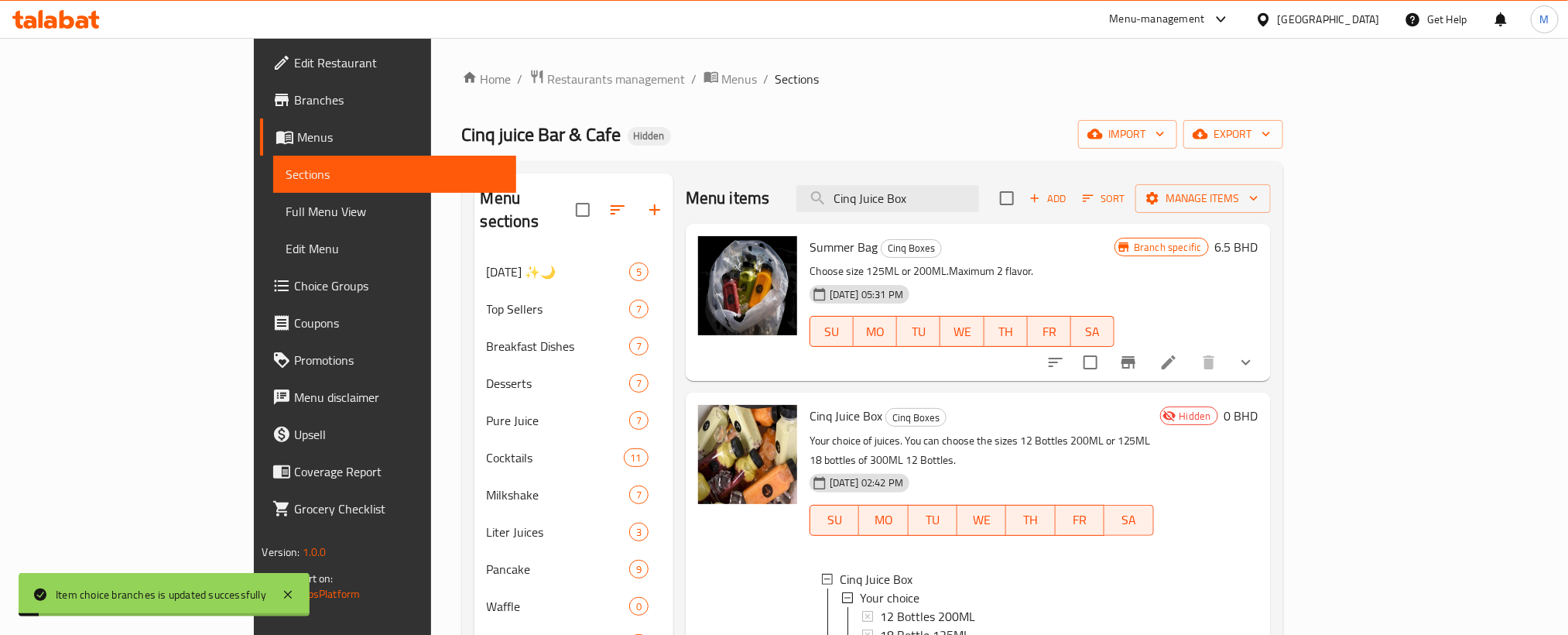
click at [862, 468] on div "[DATE] 02:42 PM" at bounding box center [848, 483] width 89 height 31
click at [979, 193] on input "Cinq Juice Box" at bounding box center [887, 199] width 182 height 27
type input "Cinq Juice Box"
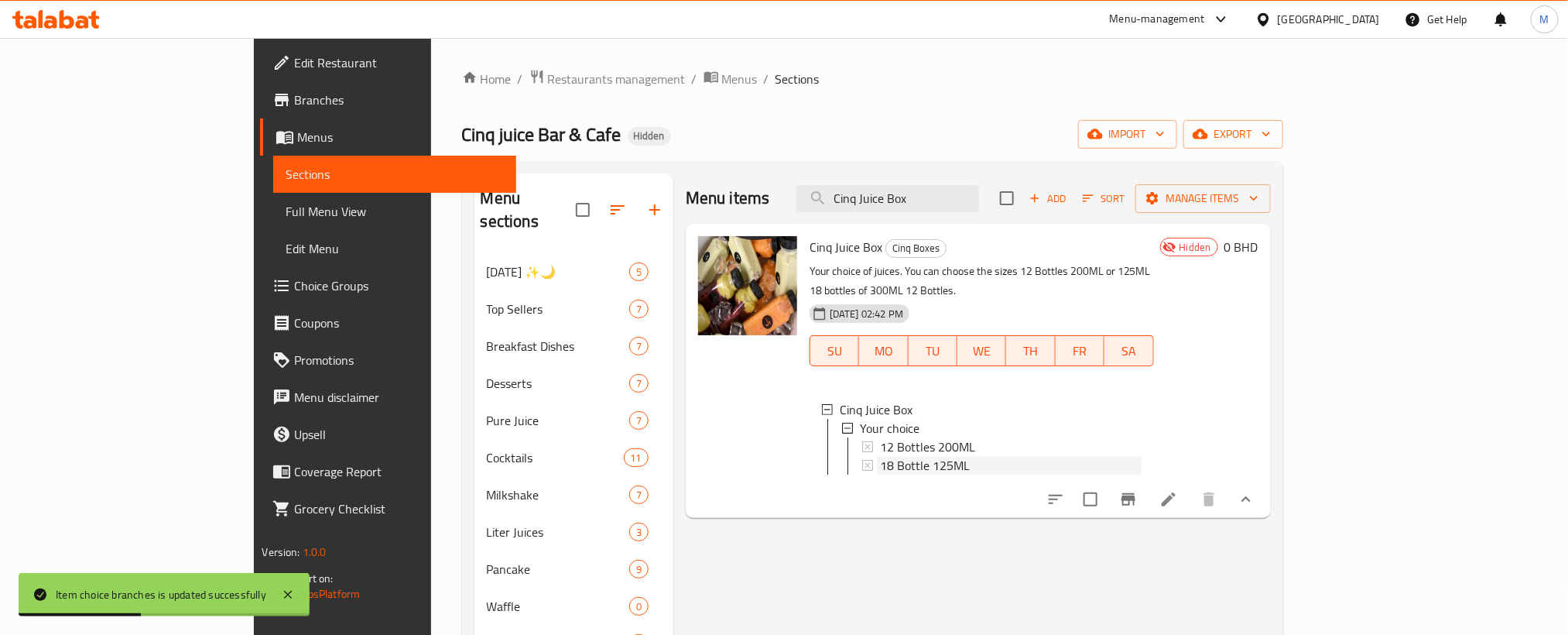
click at [880, 456] on span "18 Bottle 125ML" at bounding box center [925, 465] width 90 height 18
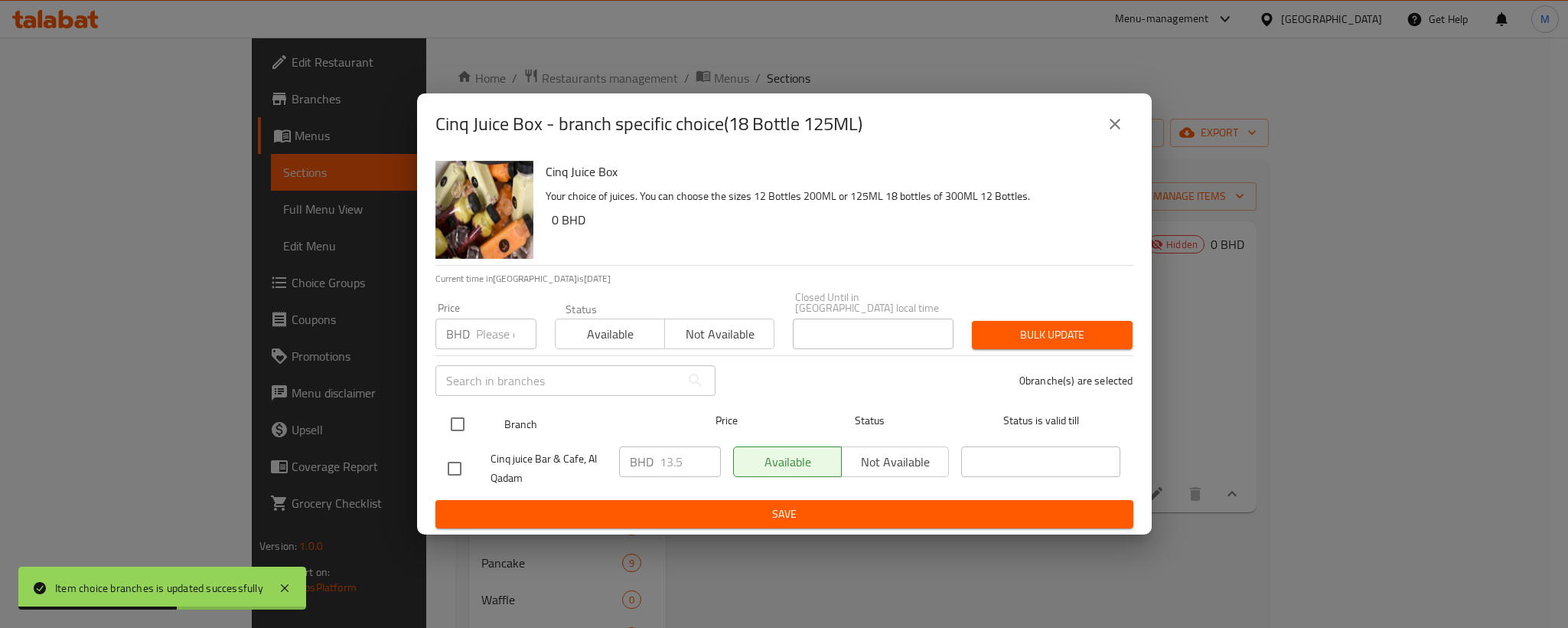
click at [447, 423] on input "checkbox" at bounding box center [458, 424] width 32 height 32
checkbox input "true"
click at [489, 328] on input "number" at bounding box center [506, 334] width 60 height 31
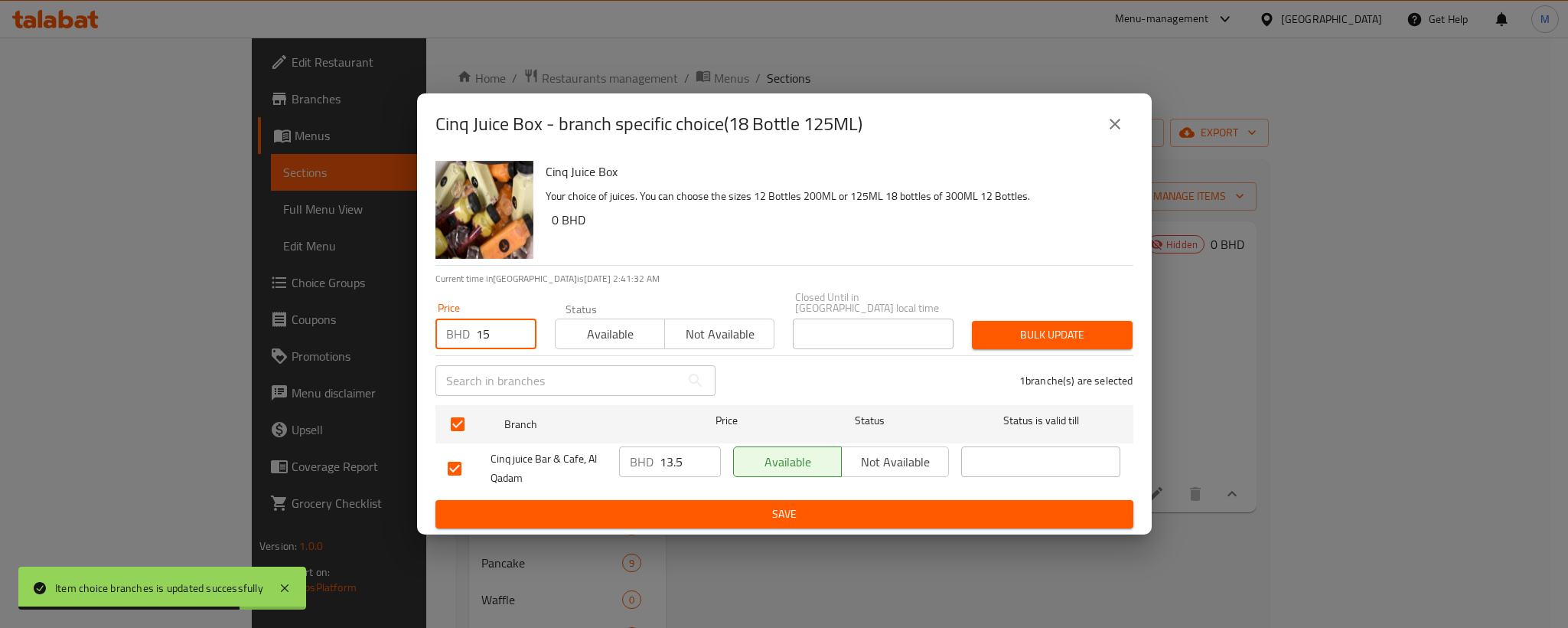
type input "15"
click at [1010, 331] on span "Bulk update" at bounding box center [1051, 335] width 136 height 19
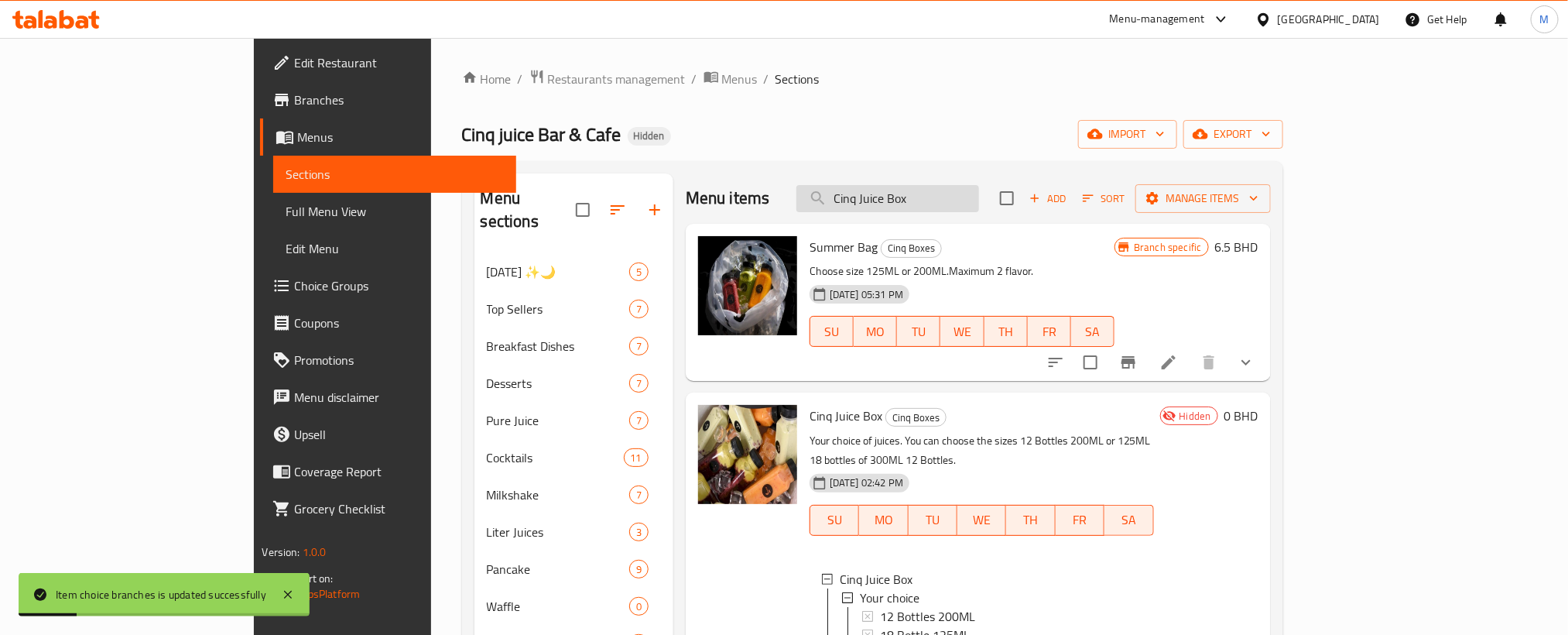
click at [979, 199] on input "Cinq Juice Box" at bounding box center [887, 199] width 182 height 27
type input "Cinq Juice Box"
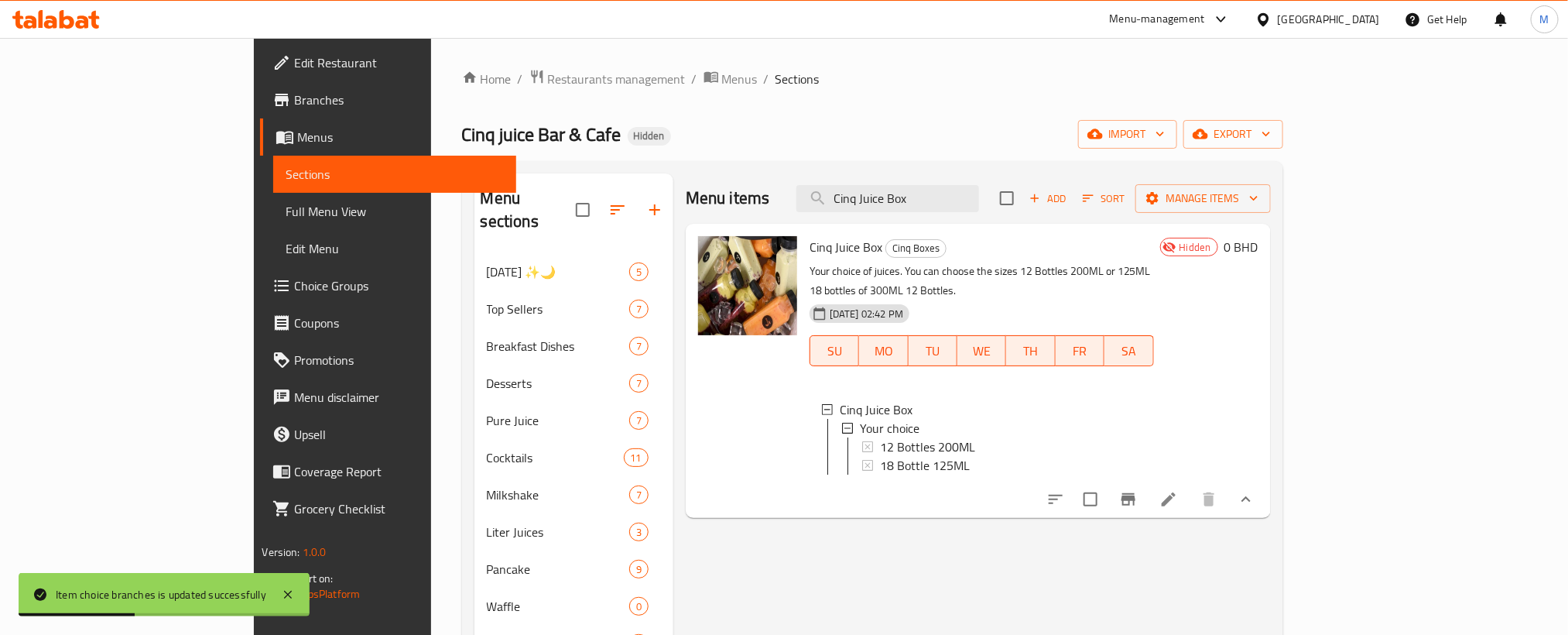
click at [1178, 498] on icon at bounding box center [1169, 499] width 18 height 18
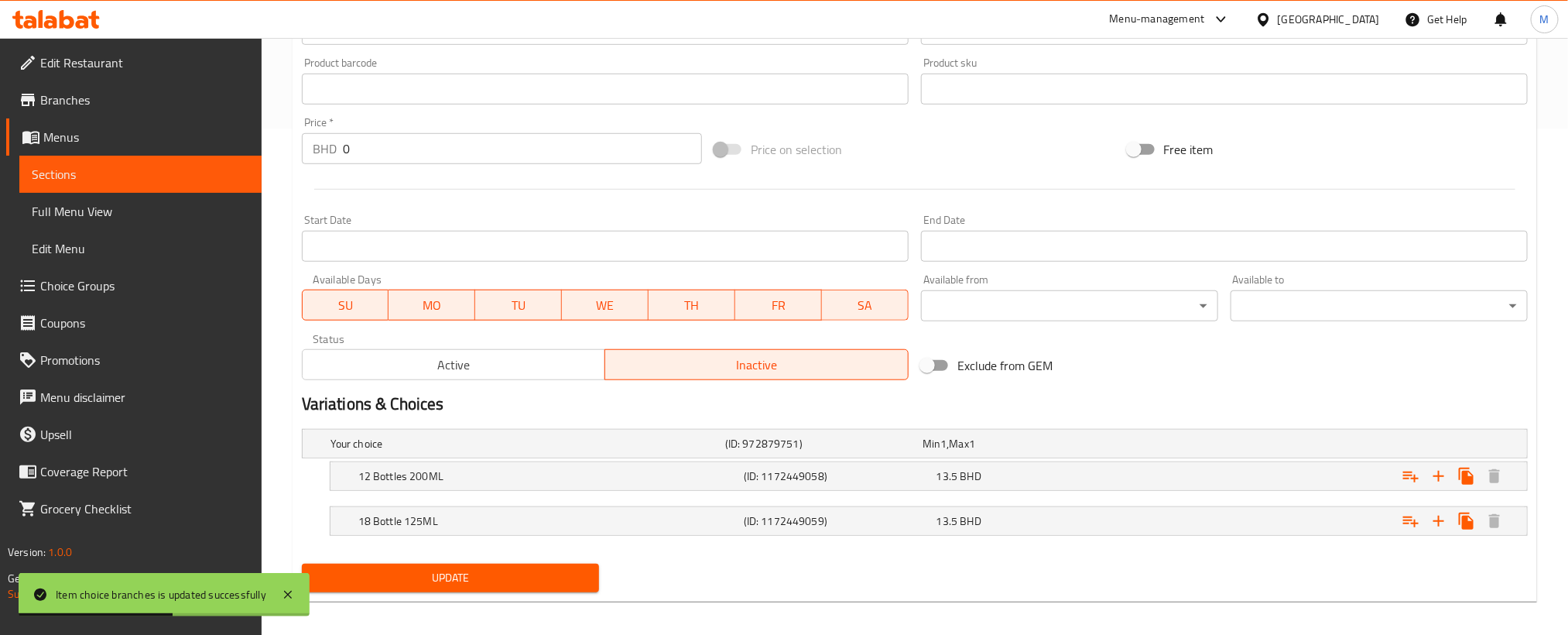
scroll to position [518, 0]
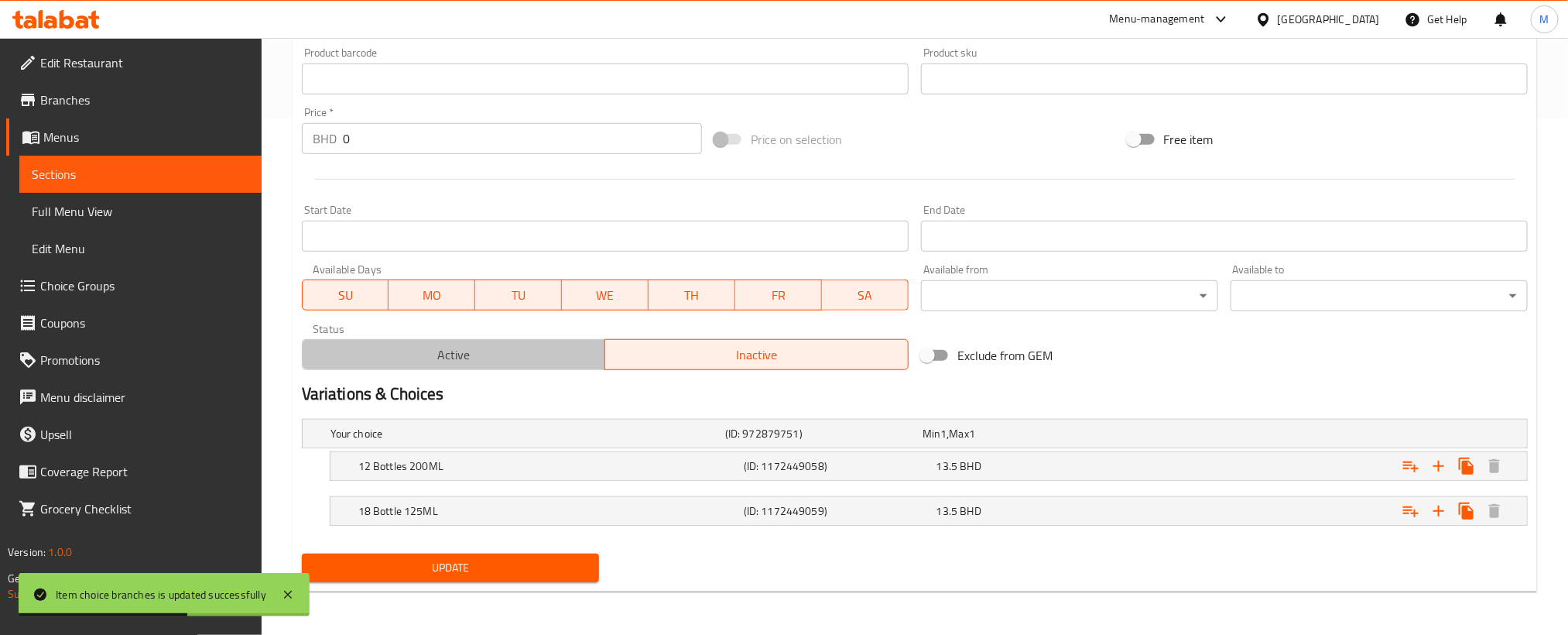
click at [505, 350] on span "Active" at bounding box center [454, 355] width 291 height 23
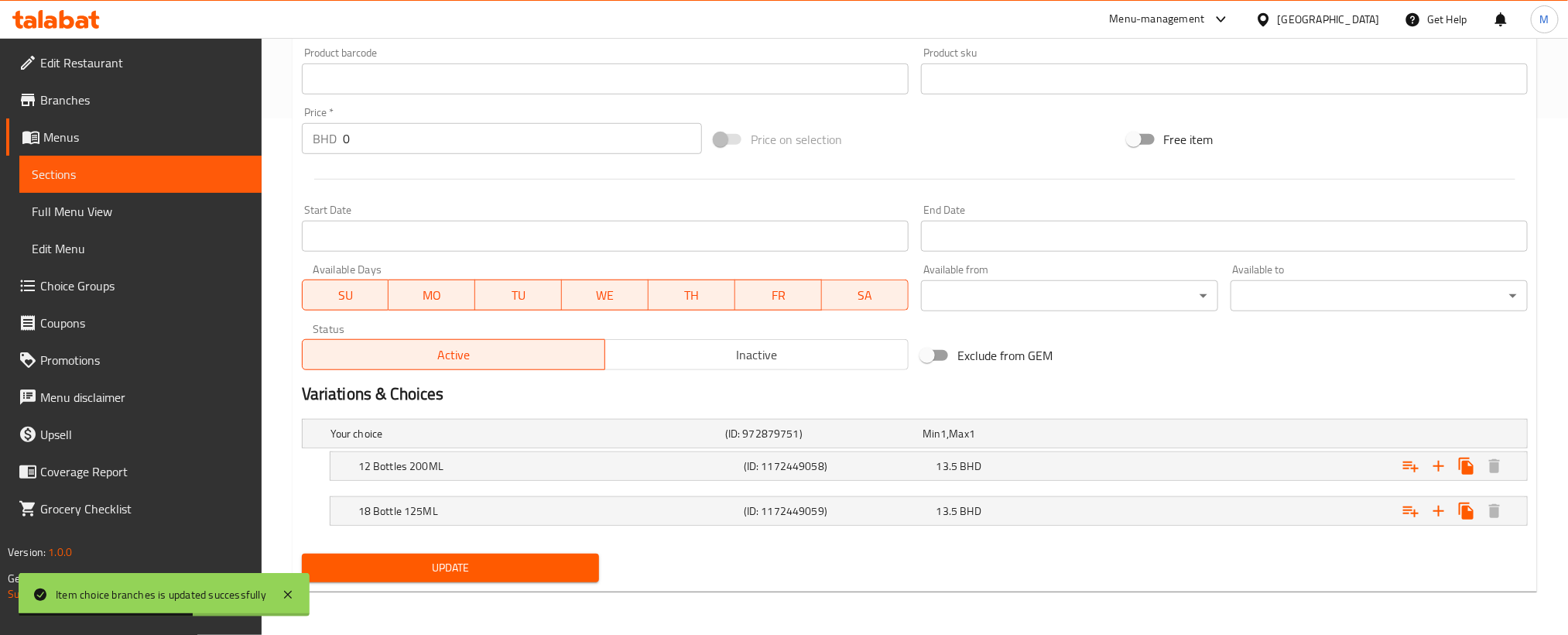
click at [530, 547] on div "Update" at bounding box center [450, 567] width 309 height 41
click at [530, 564] on span "Update" at bounding box center [450, 567] width 272 height 19
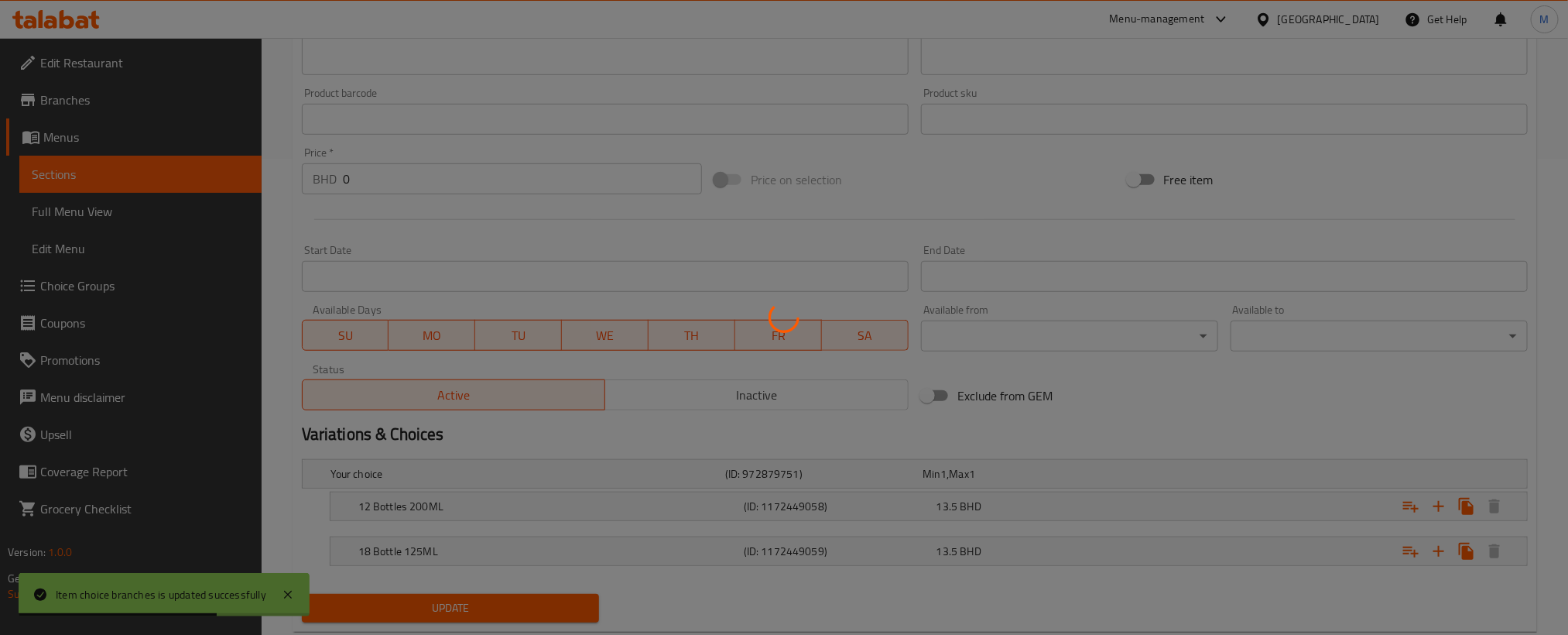
scroll to position [0, 0]
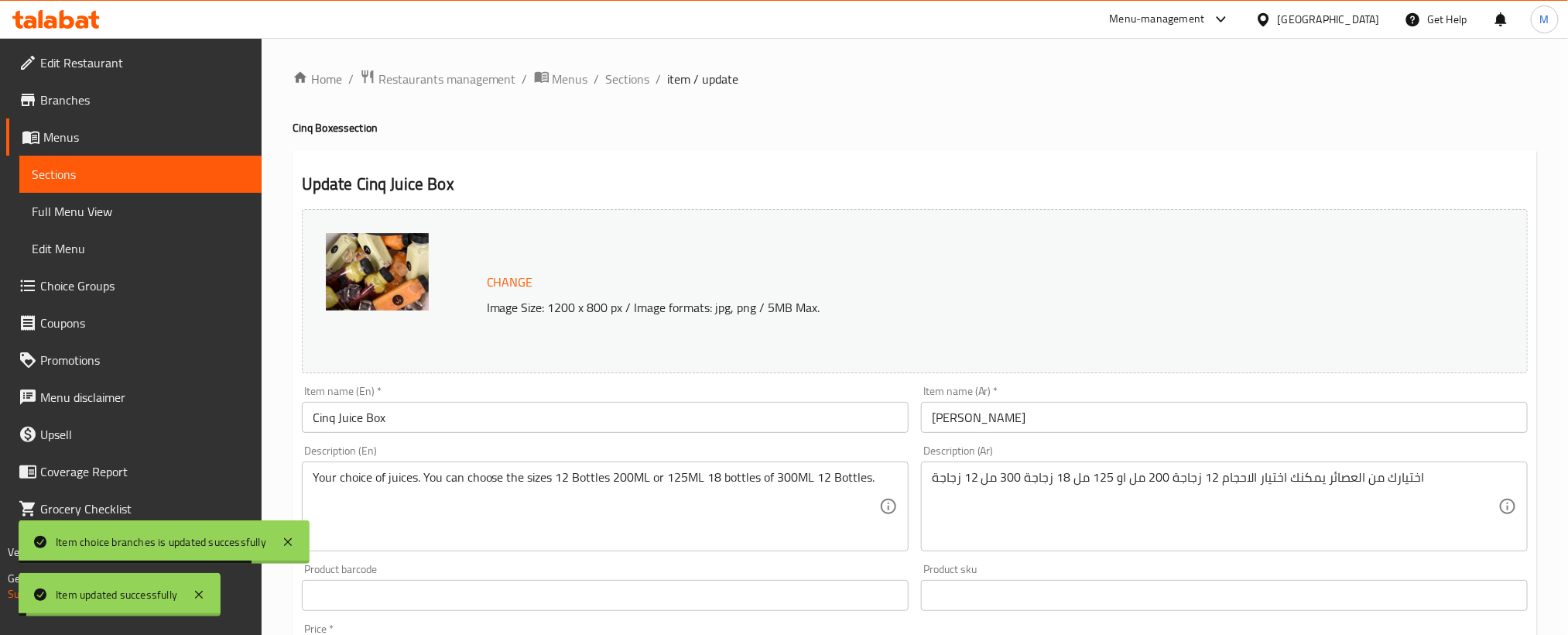
click at [635, 79] on span "Sections" at bounding box center [628, 79] width 44 height 18
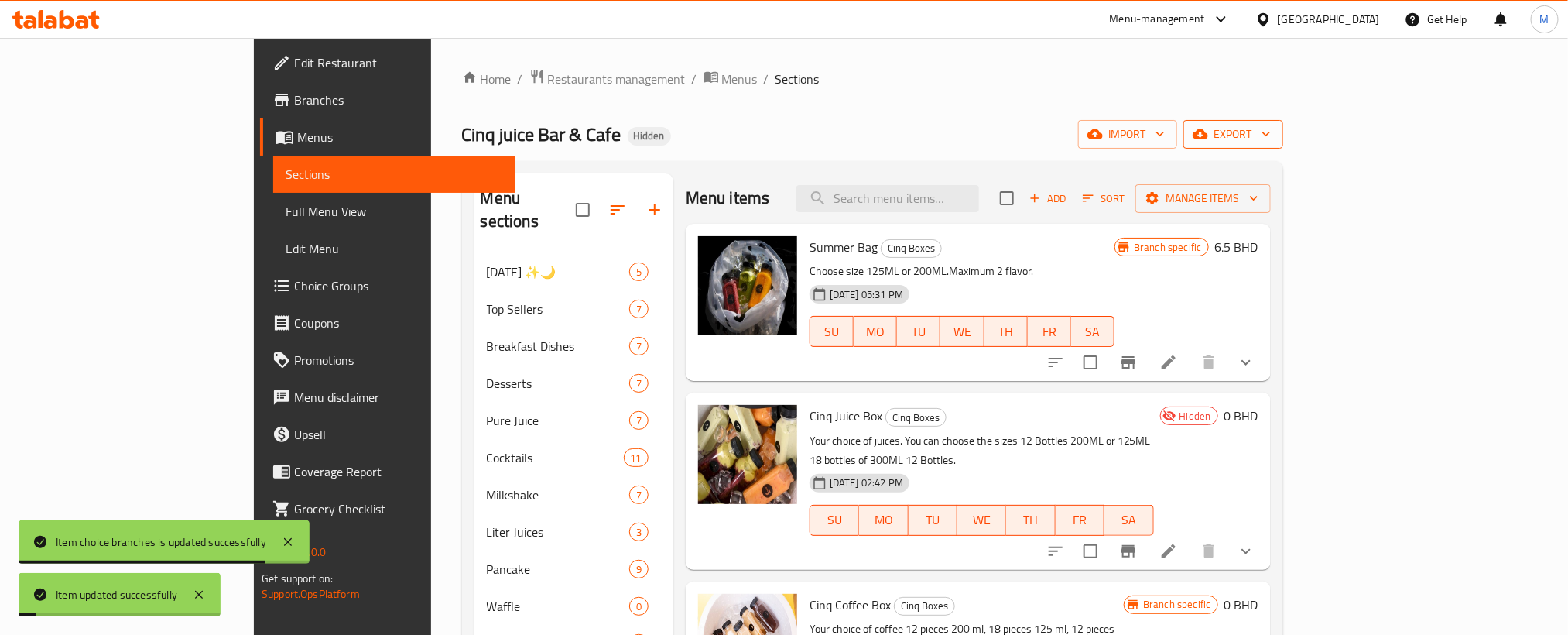
click at [1271, 136] on span "export" at bounding box center [1233, 134] width 75 height 19
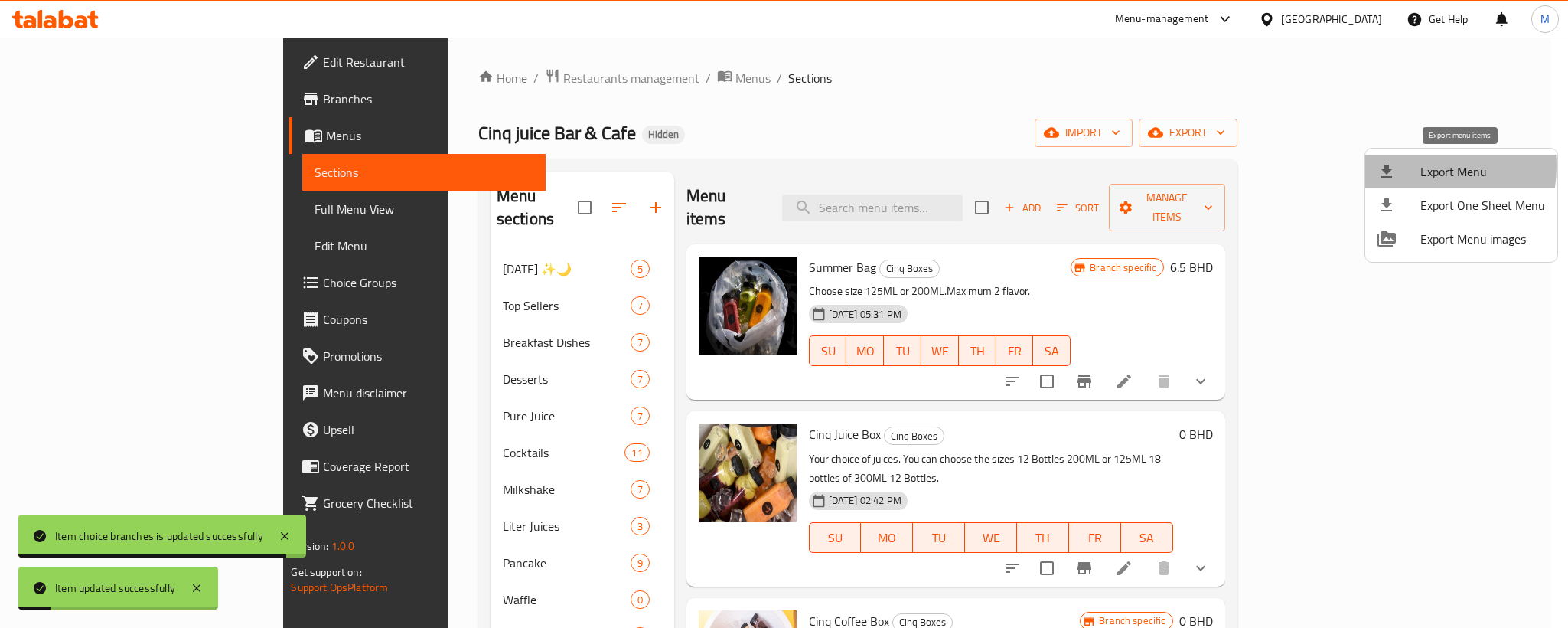
click at [1406, 166] on div at bounding box center [1399, 171] width 43 height 18
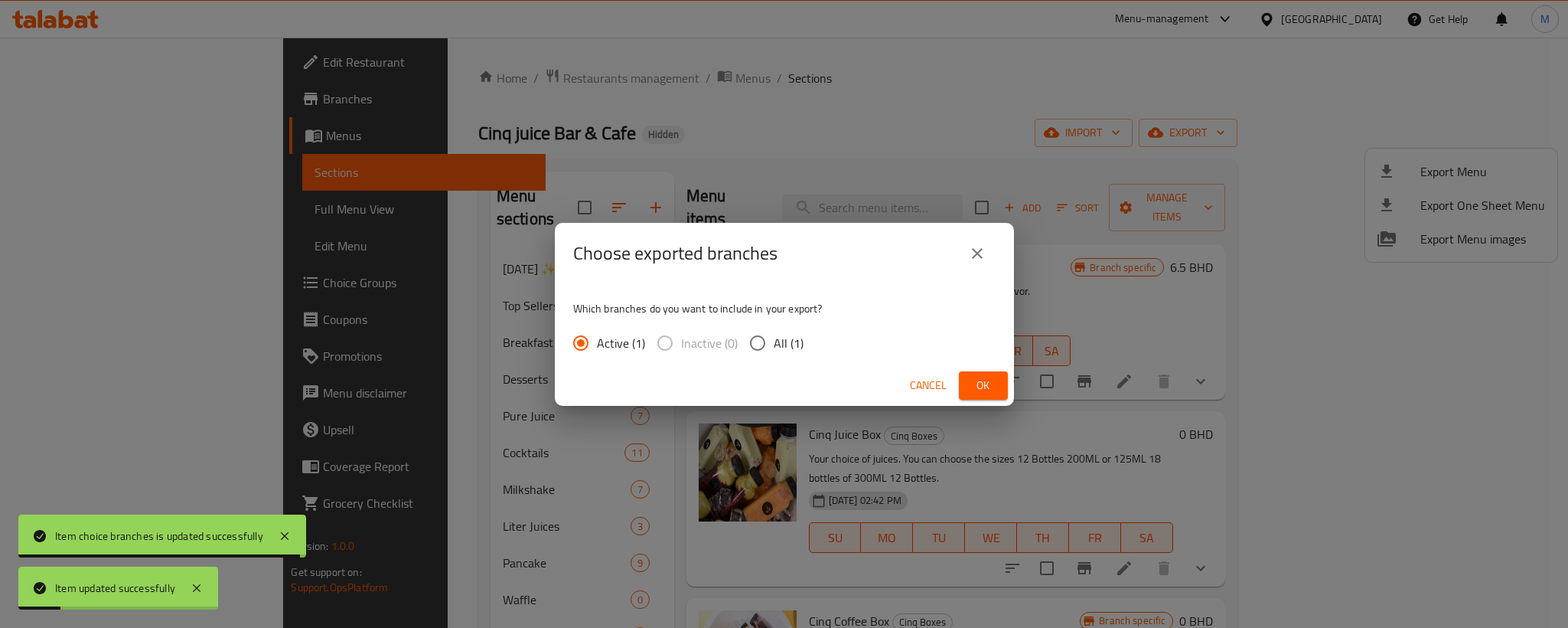
click at [981, 389] on span "Ok" at bounding box center [983, 386] width 25 height 19
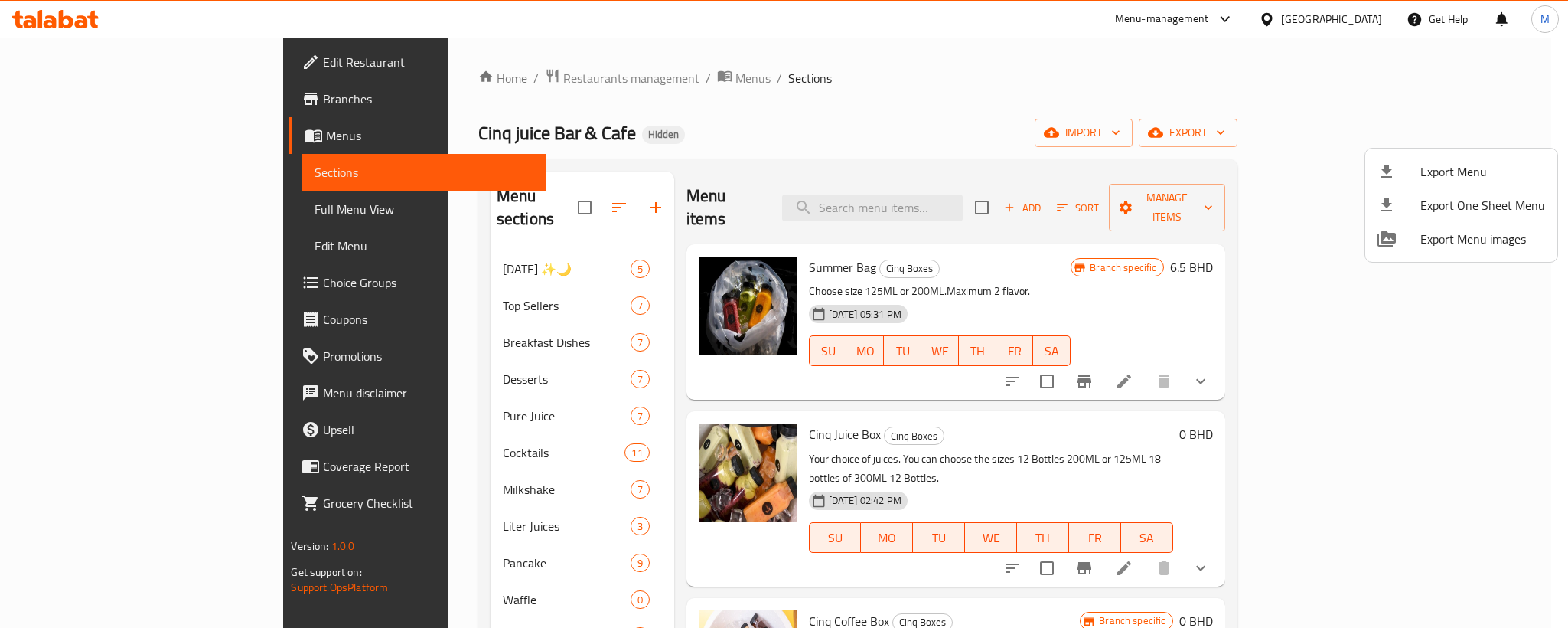
click at [60, 10] on div at bounding box center [784, 314] width 1568 height 628
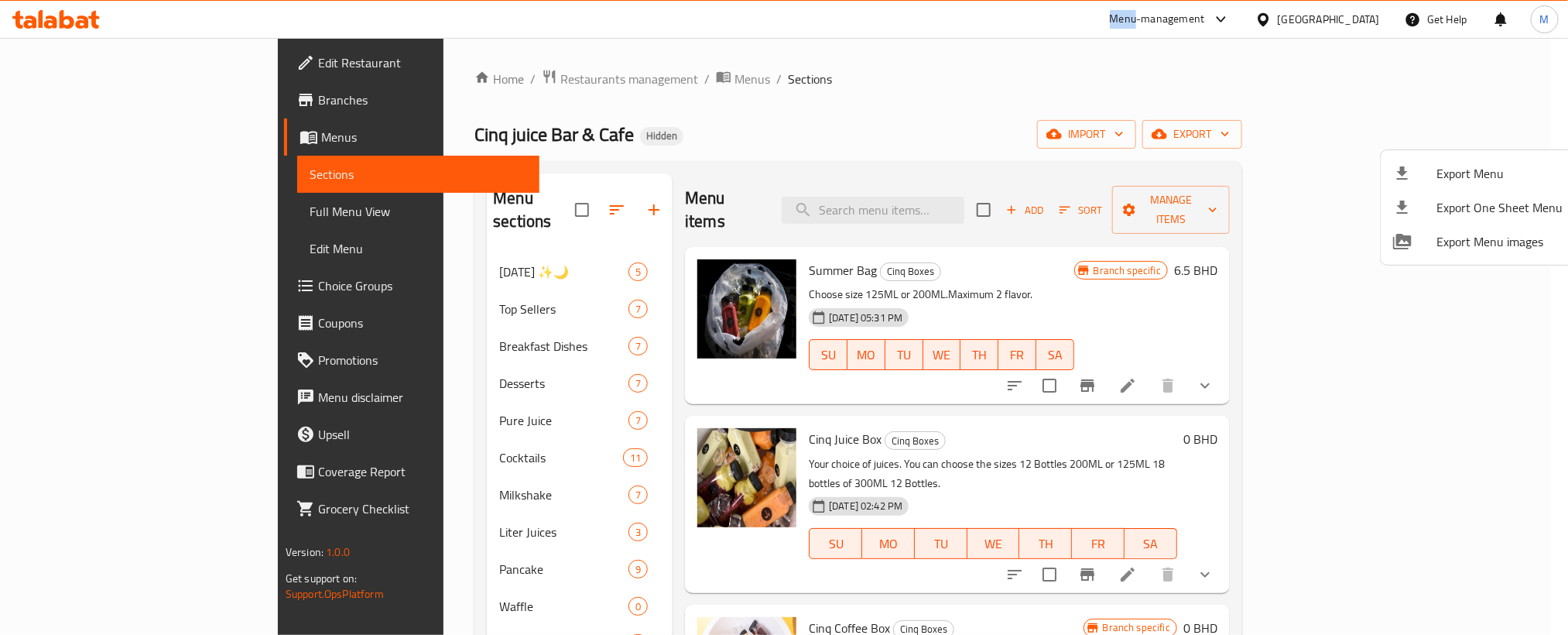
click at [60, 10] on div at bounding box center [56, 19] width 113 height 31
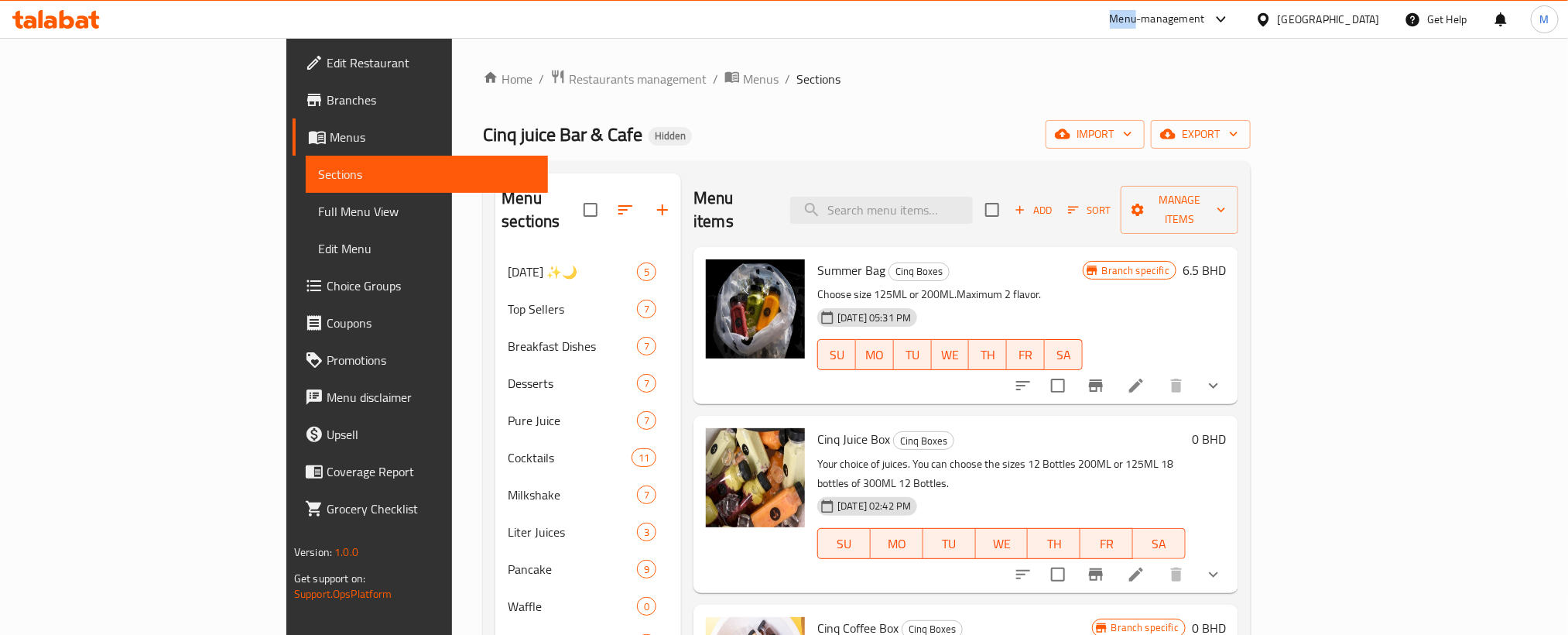
click at [63, 14] on icon at bounding box center [55, 19] width 88 height 18
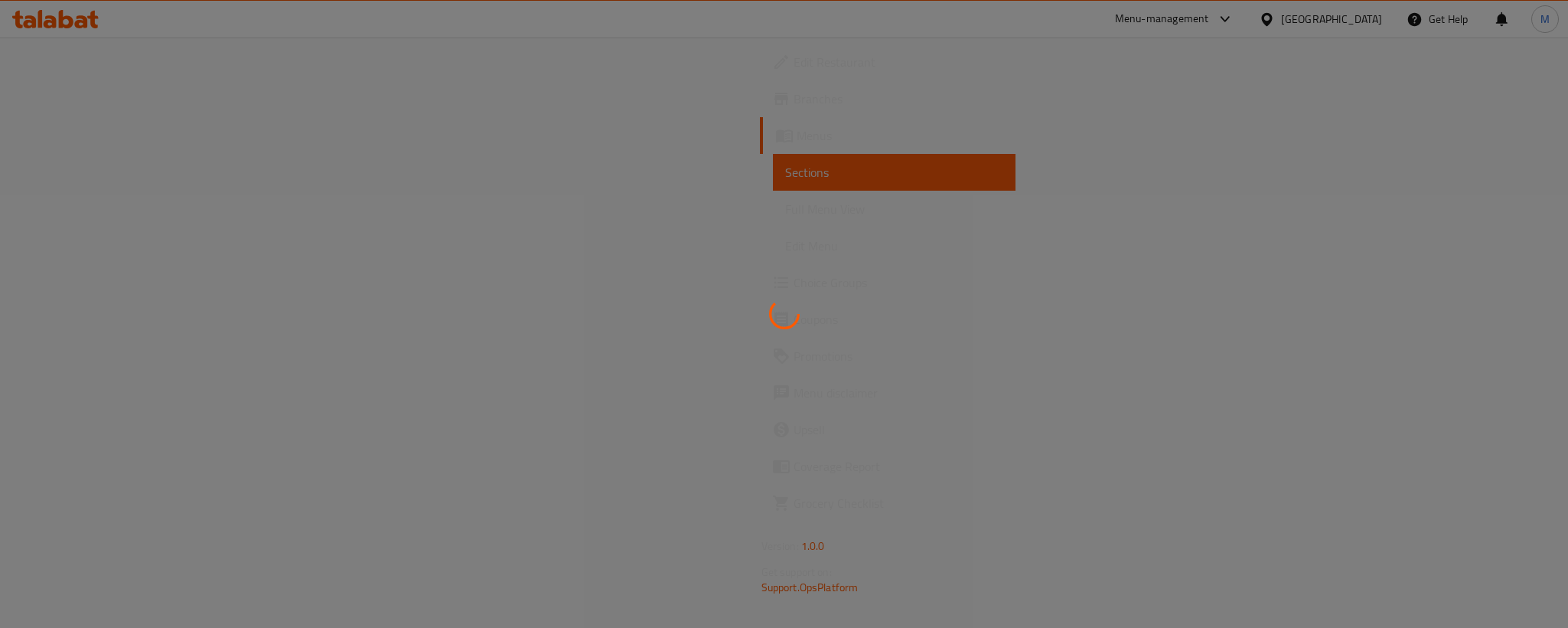
click at [85, 14] on div at bounding box center [784, 314] width 1568 height 628
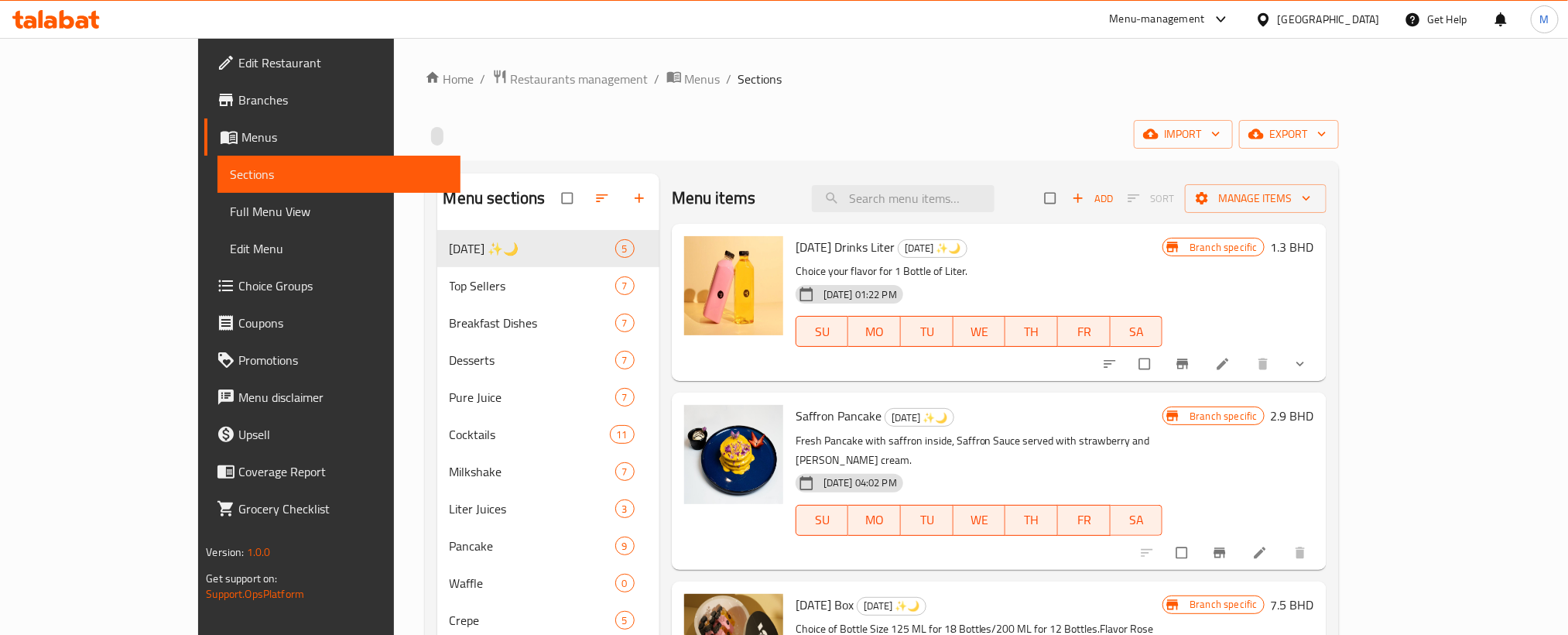
click at [71, 14] on icon at bounding box center [55, 19] width 88 height 18
